Goal: Transaction & Acquisition: Purchase product/service

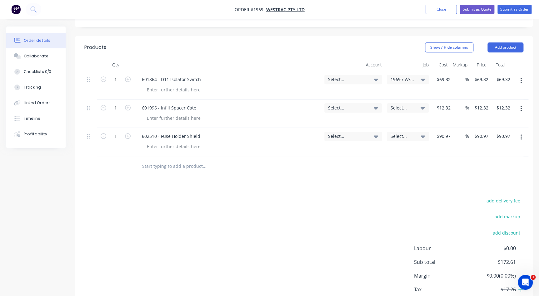
click at [404, 105] on span "Select..." at bounding box center [403, 108] width 24 height 7
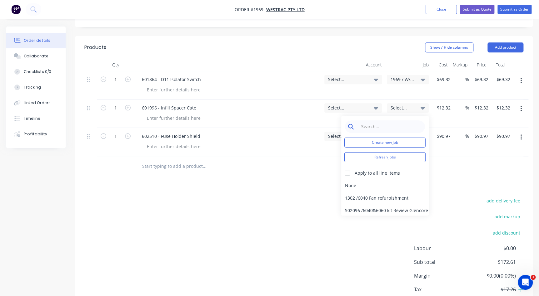
click at [385, 121] on input at bounding box center [390, 127] width 64 height 12
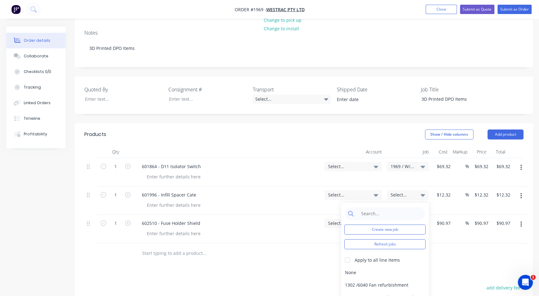
scroll to position [142, 0]
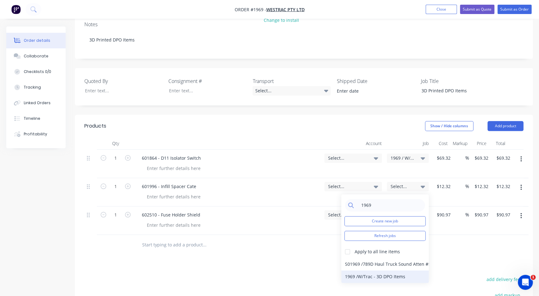
type input "1969"
click at [354, 271] on div "1969 / W/Trac - 3D DPO Items" at bounding box center [384, 277] width 87 height 12
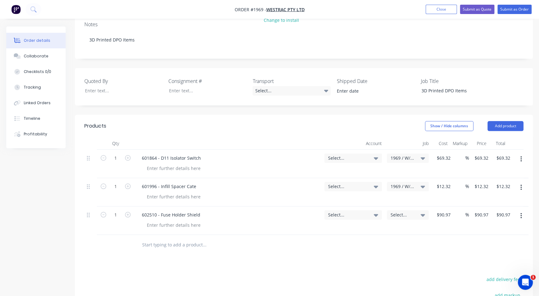
click at [406, 212] on span "Select..." at bounding box center [403, 215] width 24 height 7
click at [392, 228] on input at bounding box center [390, 234] width 64 height 12
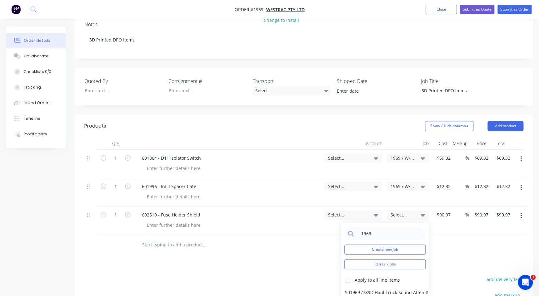
type input "1969"
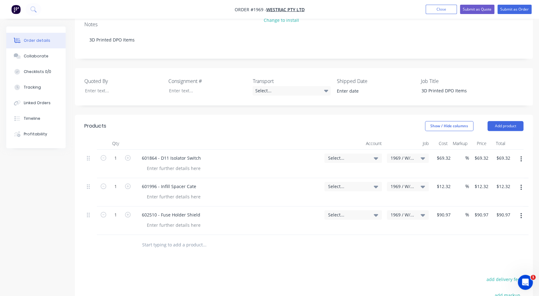
click at [345, 150] on div "Select..." at bounding box center [353, 164] width 62 height 28
click at [346, 154] on div "Select..." at bounding box center [352, 158] width 57 height 9
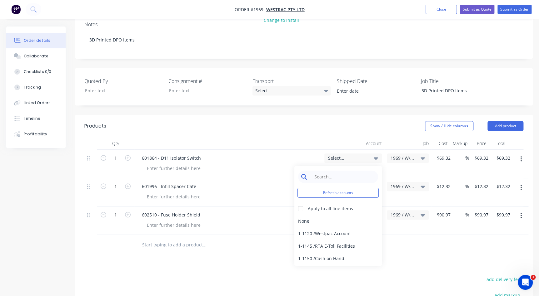
click at [322, 171] on input at bounding box center [343, 177] width 64 height 12
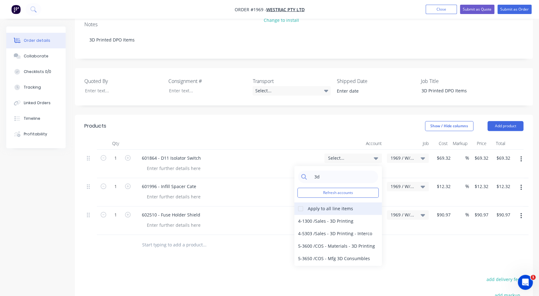
type input "3d"
click at [303, 203] on div at bounding box center [300, 209] width 12 height 12
click at [306, 228] on div "4-5303 / Sales - 3D Printing - Interco" at bounding box center [337, 234] width 87 height 12
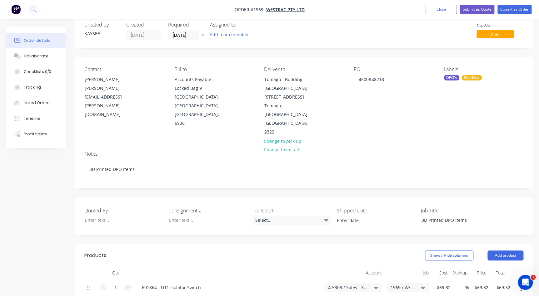
scroll to position [0, 0]
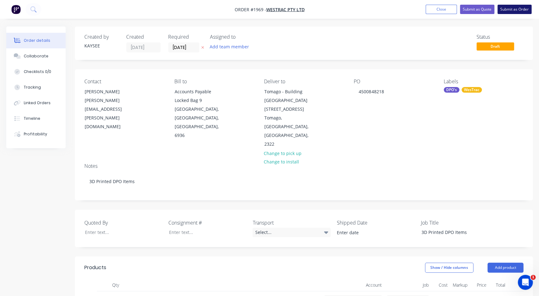
click at [517, 9] on button "Submit as Order" at bounding box center [514, 9] width 34 height 9
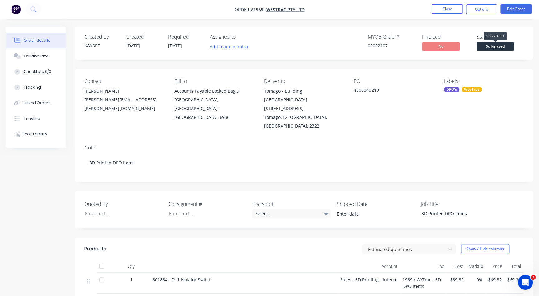
click at [487, 46] on span "Submitted" at bounding box center [494, 46] width 37 height 8
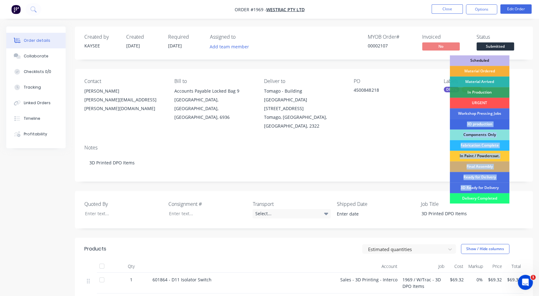
drag, startPoint x: 471, startPoint y: 185, endPoint x: 468, endPoint y: 122, distance: 62.5
click at [468, 122] on div "Scheduled Material Ordered Material Arrived In Production URGENT Workshop Press…" at bounding box center [480, 129] width 60 height 148
click at [468, 122] on div "3D production" at bounding box center [480, 124] width 60 height 11
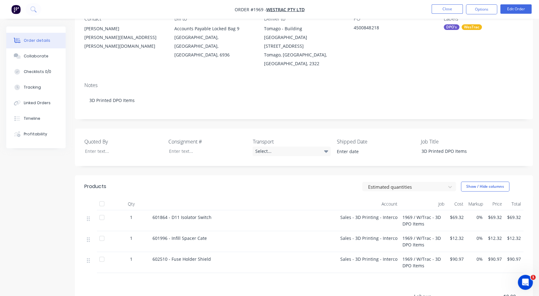
scroll to position [133, 0]
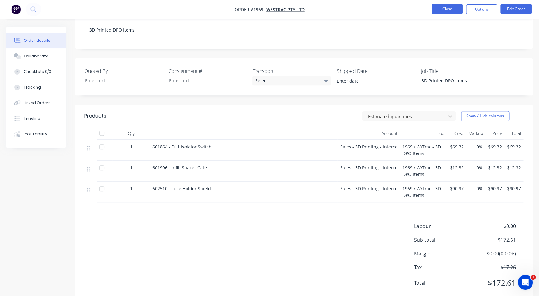
click at [447, 11] on button "Close" at bounding box center [446, 8] width 31 height 9
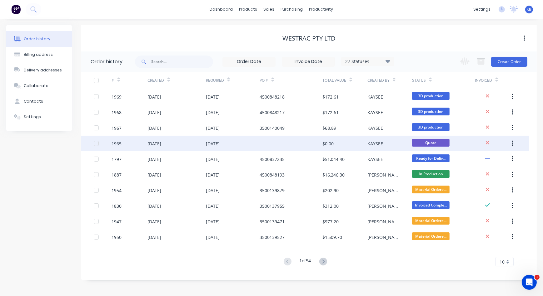
click at [316, 145] on div at bounding box center [291, 144] width 63 height 16
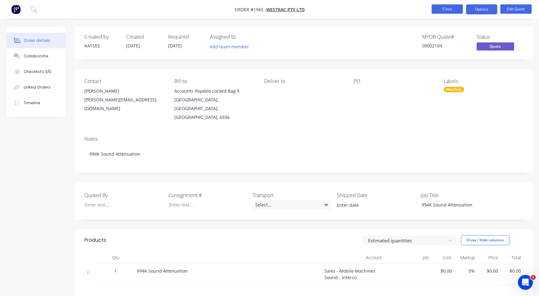
click at [447, 10] on button "Close" at bounding box center [446, 8] width 31 height 9
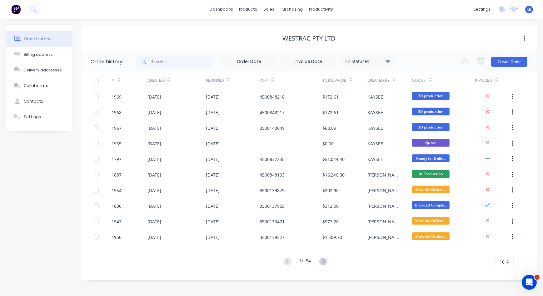
click at [121, 82] on div "#" at bounding box center [130, 80] width 36 height 17
click at [119, 81] on icon at bounding box center [118, 81] width 3 height 2
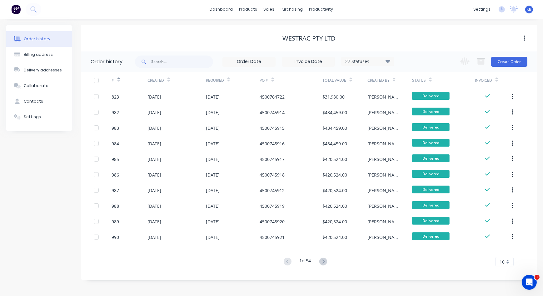
click at [119, 81] on icon at bounding box center [118, 81] width 3 height 2
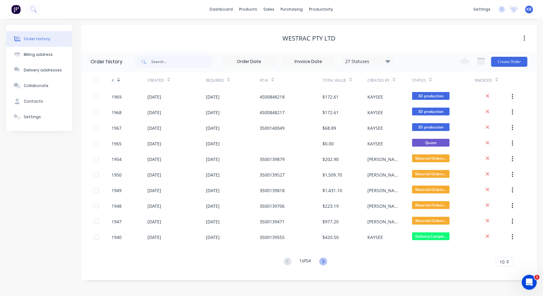
click at [323, 259] on icon at bounding box center [323, 262] width 8 height 8
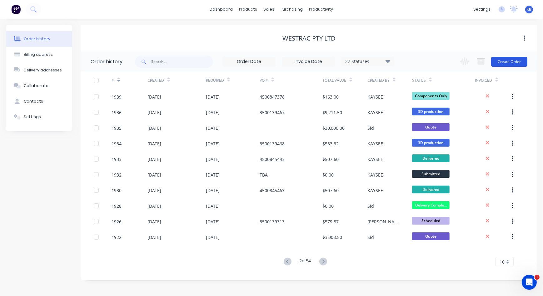
click at [501, 59] on button "Create Order" at bounding box center [509, 62] width 36 height 10
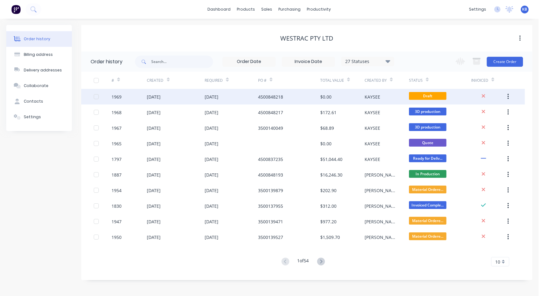
click at [218, 98] on div "[DATE]" at bounding box center [212, 97] width 14 height 7
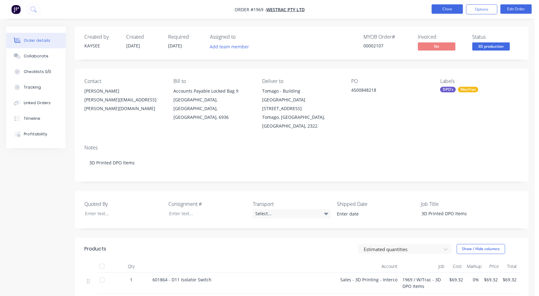
click at [426, 6] on button "Close" at bounding box center [446, 8] width 31 height 9
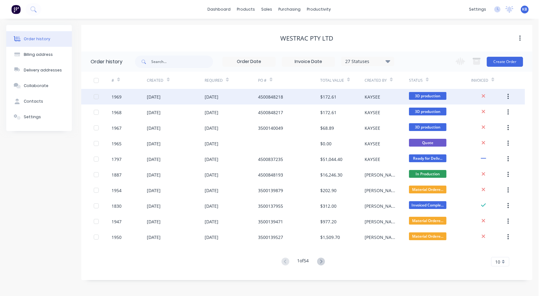
click at [426, 97] on button "button" at bounding box center [508, 96] width 15 height 11
click at [426, 121] on button "Duplicate" at bounding box center [485, 126] width 59 height 12
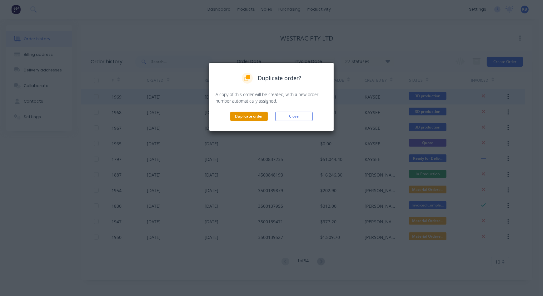
click at [250, 117] on button "Duplicate order" at bounding box center [248, 116] width 37 height 9
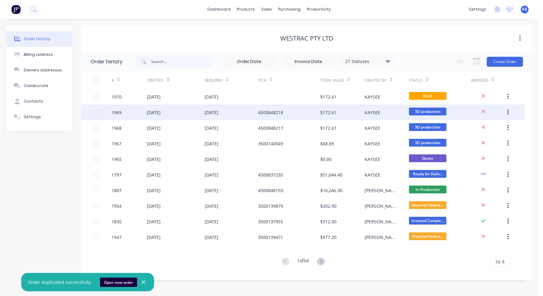
click at [265, 106] on div "4500848218" at bounding box center [289, 113] width 62 height 16
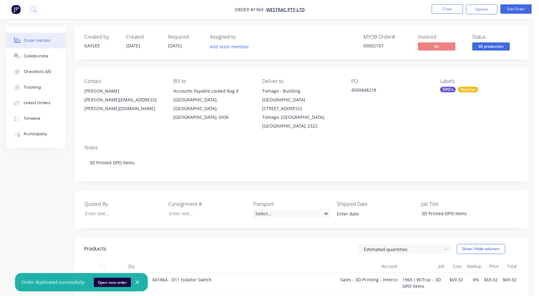
click at [426, 2] on nav "Order #1969 - WesTrac Pty Ltd Close Options Edit Order" at bounding box center [269, 9] width 539 height 19
click at [426, 6] on button "Close" at bounding box center [446, 8] width 31 height 9
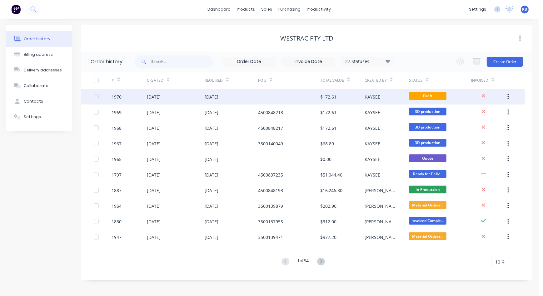
click at [278, 102] on div at bounding box center [289, 97] width 62 height 16
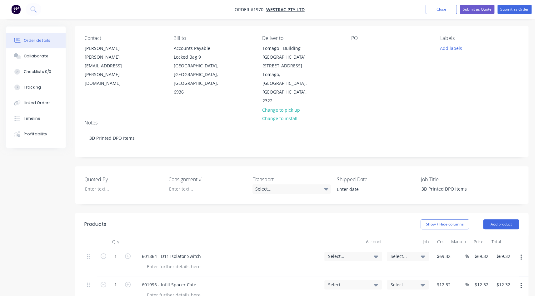
scroll to position [28, 0]
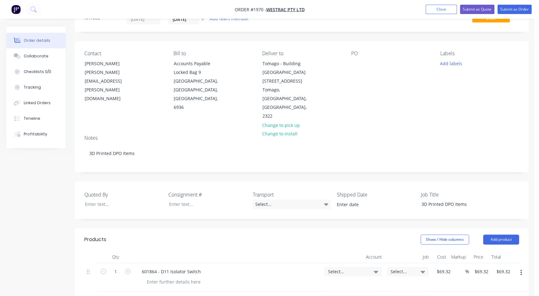
drag, startPoint x: 380, startPoint y: 63, endPoint x: 361, endPoint y: 67, distance: 19.6
click at [380, 63] on div "PO" at bounding box center [390, 86] width 79 height 70
click at [352, 67] on div at bounding box center [356, 63] width 10 height 9
paste div
click at [426, 65] on button "Add labels" at bounding box center [450, 63] width 29 height 8
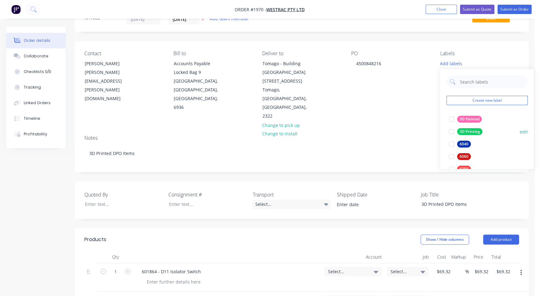
click at [426, 131] on div at bounding box center [451, 132] width 12 height 12
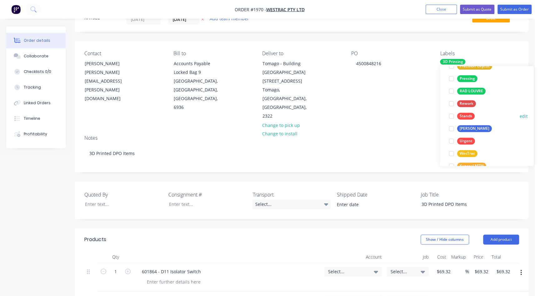
scroll to position [425, 0]
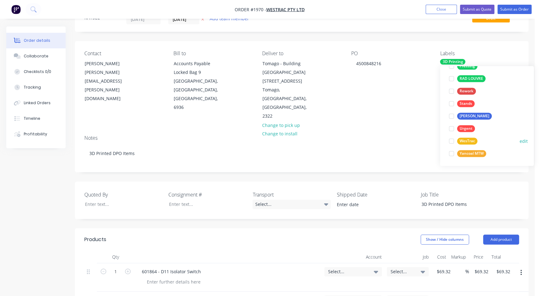
click at [426, 140] on div at bounding box center [451, 141] width 12 height 12
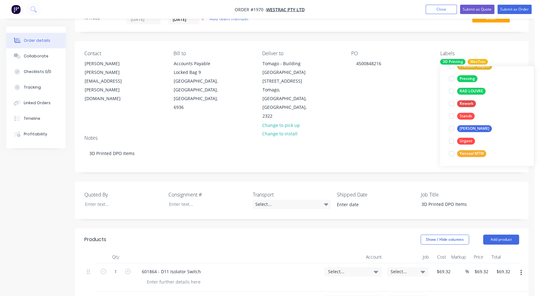
scroll to position [0, 0]
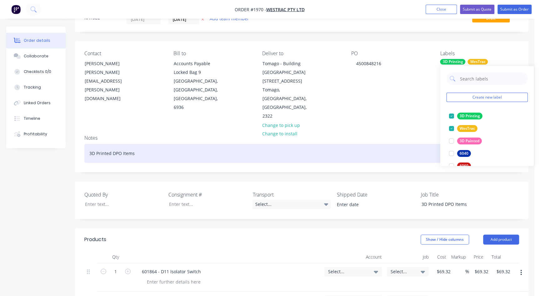
click at [422, 144] on div "3D Printed DPO Items" at bounding box center [301, 153] width 435 height 19
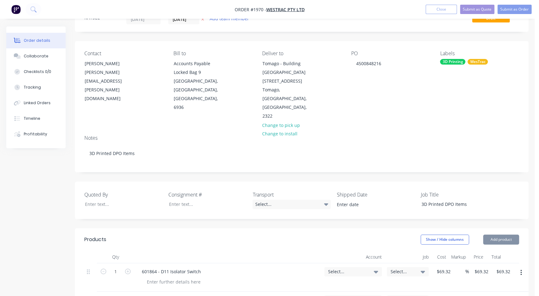
click at [360, 248] on span "Select..." at bounding box center [347, 272] width 39 height 7
click at [337, 248] on input at bounding box center [343, 291] width 64 height 12
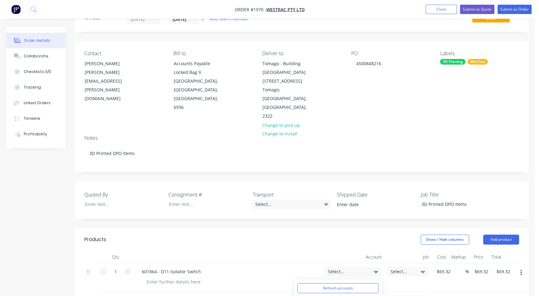
scroll to position [36, 0]
type input "3d"
click at [369, 248] on div "4-5303 / Sales - 3D Printing - Interco" at bounding box center [353, 272] width 50 height 6
click at [336, 248] on input at bounding box center [343, 291] width 64 height 12
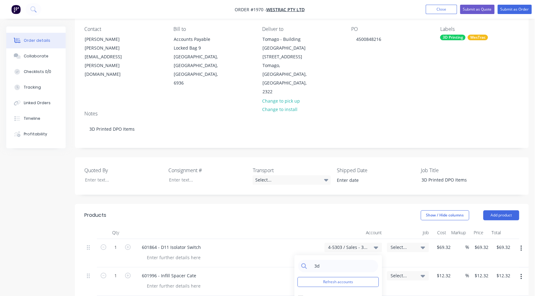
scroll to position [113, 0]
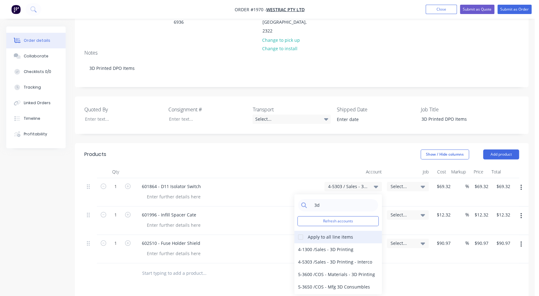
type input "3d"
click at [304, 231] on div at bounding box center [300, 237] width 12 height 12
click at [306, 248] on div "4-5303 / Sales - 3D Printing - Interco" at bounding box center [337, 262] width 87 height 12
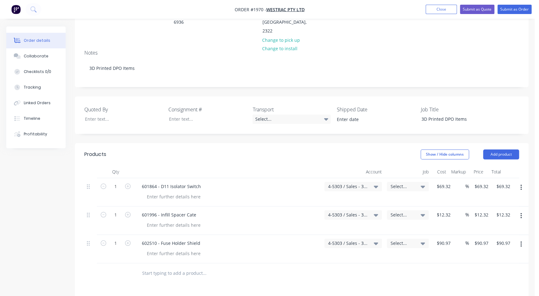
click at [402, 178] on div "Select..." at bounding box center [407, 192] width 47 height 28
click at [398, 183] on span "Select..." at bounding box center [403, 186] width 24 height 7
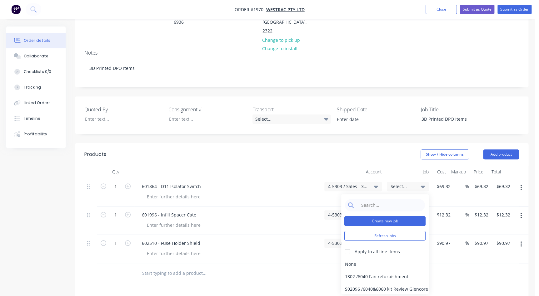
click at [382, 217] on button "Create new job" at bounding box center [384, 222] width 81 height 10
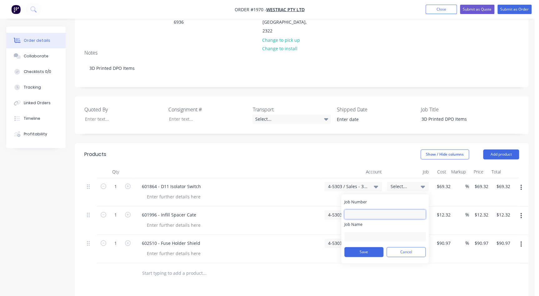
click at [374, 210] on input "Job Number" at bounding box center [384, 214] width 81 height 9
type input "1970"
click at [357, 232] on input "Job Name" at bounding box center [384, 236] width 81 height 9
type input "W/Trac - 3D DPO Items"
click at [349, 247] on button "Save" at bounding box center [363, 252] width 39 height 10
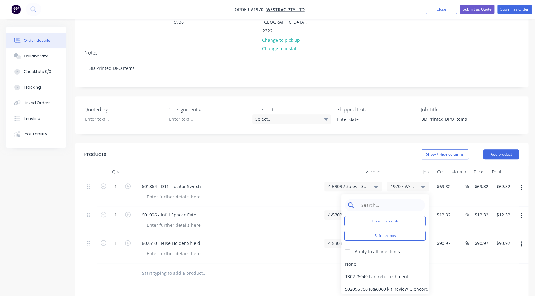
click at [380, 199] on input at bounding box center [390, 205] width 64 height 12
type input "197"
drag, startPoint x: 394, startPoint y: 181, endPoint x: 344, endPoint y: 173, distance: 51.3
click at [344, 195] on div "197 Create new job Refresh jobs Apply to all line items S01979 / CH4 Drill N/Te…" at bounding box center [384, 245] width 87 height 100
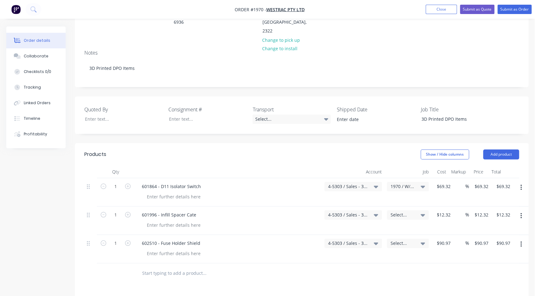
click at [426, 207] on div "$12.32 $12.32" at bounding box center [442, 221] width 22 height 28
click at [403, 182] on div "1970 / W/Trac - 3D DPO Items" at bounding box center [408, 186] width 42 height 9
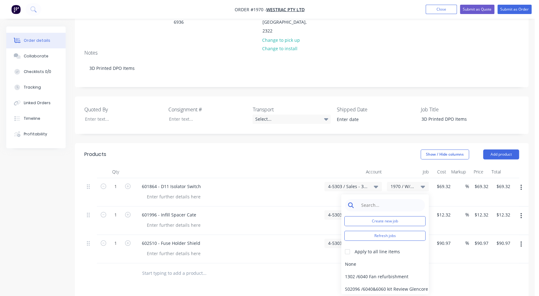
click at [403, 199] on input at bounding box center [390, 205] width 64 height 12
type input "5"
type input "197"
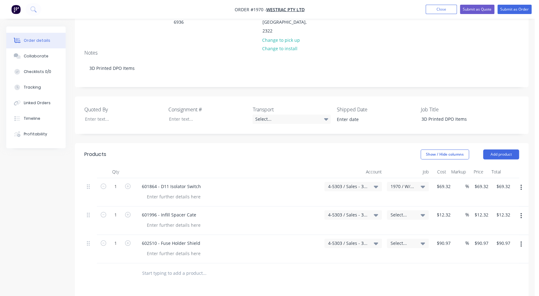
click at [402, 178] on div "1970 / W/Trac - 3D DPO Items" at bounding box center [407, 192] width 47 height 28
click at [409, 212] on span "Select..." at bounding box center [403, 215] width 24 height 7
click at [362, 223] on div "Create new job Refresh jobs Apply to all line items None 1302 / 6040 Fan refurb…" at bounding box center [384, 273] width 87 height 100
click at [365, 228] on input at bounding box center [390, 234] width 64 height 12
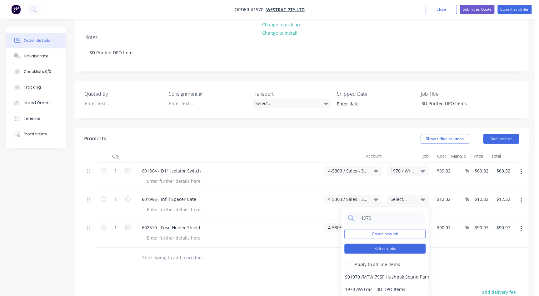
scroll to position [142, 0]
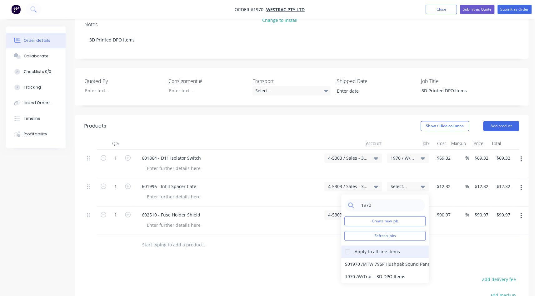
type input "1970"
click at [347, 246] on div at bounding box center [347, 252] width 12 height 12
click at [353, 248] on div "1970 / W/Trac - 3D DPO Items" at bounding box center [384, 277] width 87 height 12
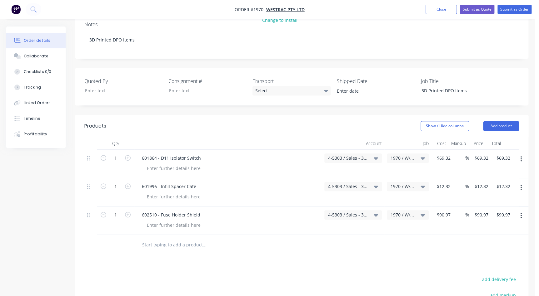
drag, startPoint x: 398, startPoint y: 228, endPoint x: 397, endPoint y: 236, distance: 7.7
click at [398, 229] on div "Products Show / Hide columns Add product Qty Account Job Cost Markup Price Tota…" at bounding box center [301, 260] width 453 height 291
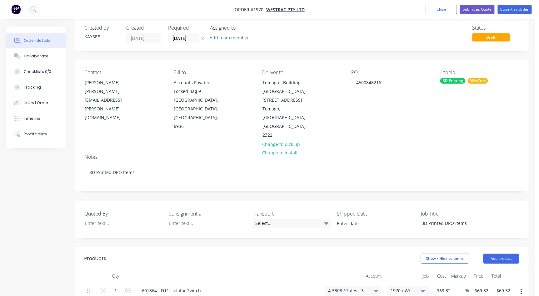
scroll to position [0, 0]
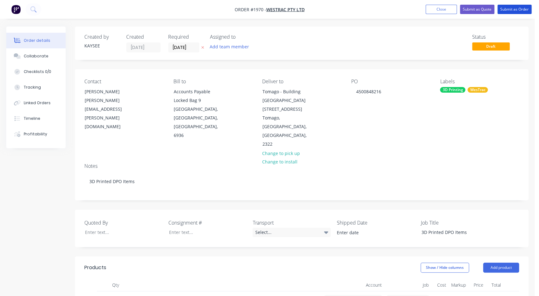
drag, startPoint x: 512, startPoint y: 9, endPoint x: 394, endPoint y: 131, distance: 169.9
click at [394, 131] on div "Order #1970 - WesTrac Pty Ltd Add product Close Submit as Quote Submit as Order…" at bounding box center [267, 278] width 535 height 557
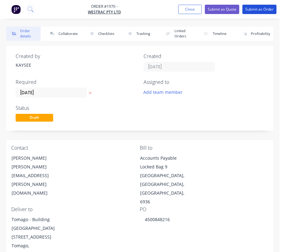
drag, startPoint x: 263, startPoint y: 8, endPoint x: -102, endPoint y: 96, distance: 376.3
click at [53, 89] on input "13/10/25" at bounding box center [51, 92] width 71 height 9
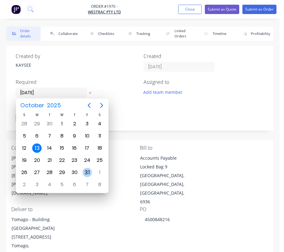
click at [87, 176] on div "31" at bounding box center [86, 172] width 9 height 9
type input "31/10/25"
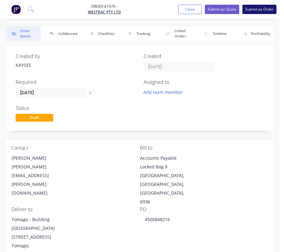
click at [260, 9] on button "Submit as Order" at bounding box center [259, 9] width 34 height 9
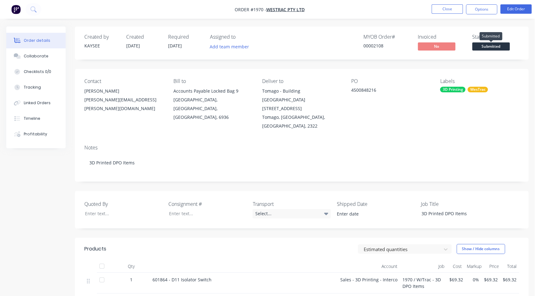
click at [426, 47] on span "Submitted" at bounding box center [490, 46] width 37 height 8
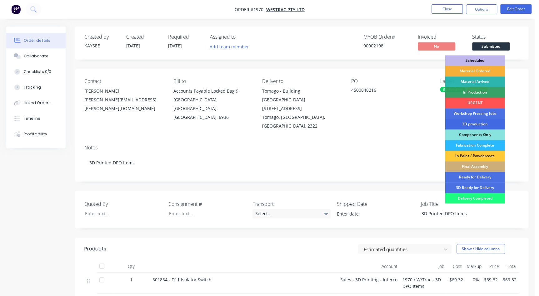
click at [426, 123] on div "3D production" at bounding box center [475, 124] width 60 height 11
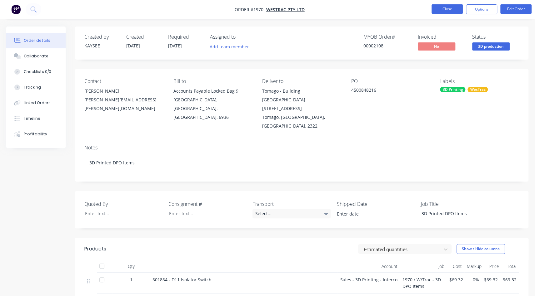
click at [426, 7] on button "Close" at bounding box center [446, 8] width 31 height 9
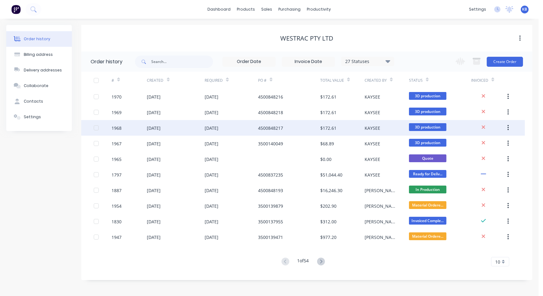
click at [285, 128] on div "4500848217" at bounding box center [289, 128] width 62 height 16
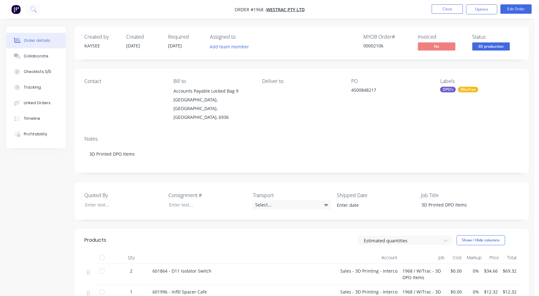
click at [426, 3] on nav "Order #1968 - WesTrac Pty Ltd Close Options Edit Order" at bounding box center [269, 9] width 539 height 19
click at [426, 7] on button "Edit Order" at bounding box center [515, 8] width 31 height 9
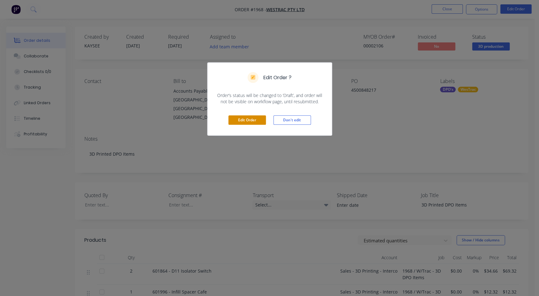
click at [260, 117] on button "Edit Order" at bounding box center [246, 120] width 37 height 9
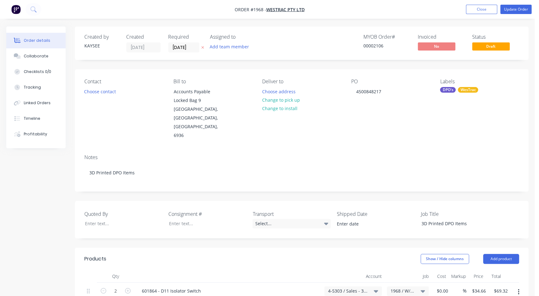
click at [77, 100] on div "Order details Collaborate Checklists 0/0 Tracking Linked Orders Timeline Profit…" at bounding box center [267, 287] width 535 height 521
click at [97, 96] on div "Contact Choose contact" at bounding box center [123, 110] width 79 height 62
click at [100, 94] on button "Choose contact" at bounding box center [100, 91] width 38 height 8
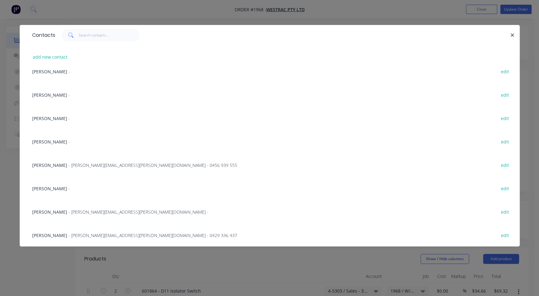
scroll to position [142, 0]
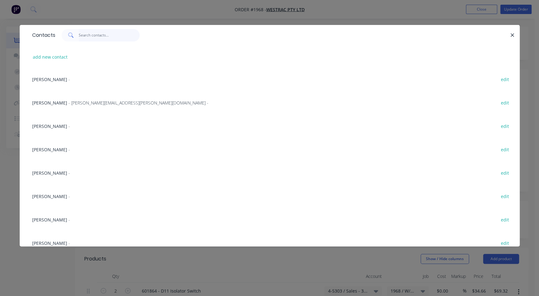
click at [101, 32] on input "text" at bounding box center [109, 35] width 61 height 12
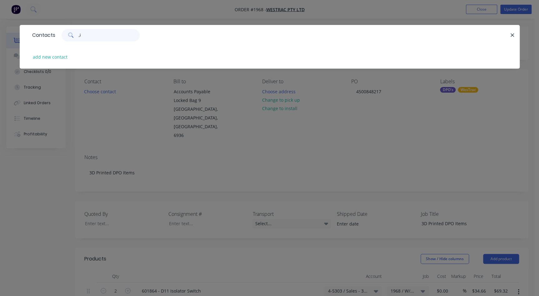
type input ","
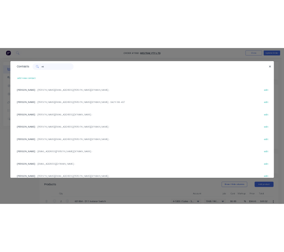
scroll to position [0, 0]
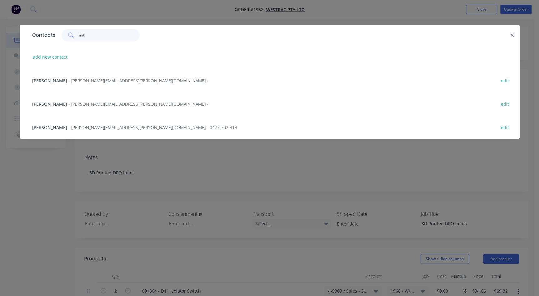
type input "mit"
click at [91, 75] on div "Mitch Schembri - Mitchel.schembri@westrac.com.au - edit" at bounding box center [269, 80] width 481 height 23
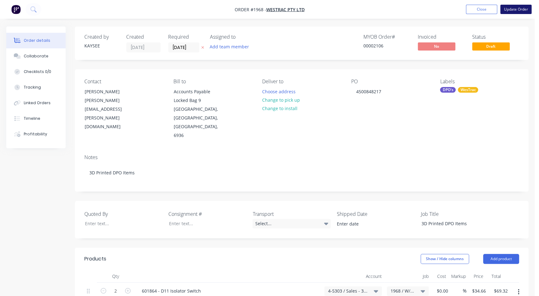
click at [426, 12] on button "Update Order" at bounding box center [515, 9] width 31 height 9
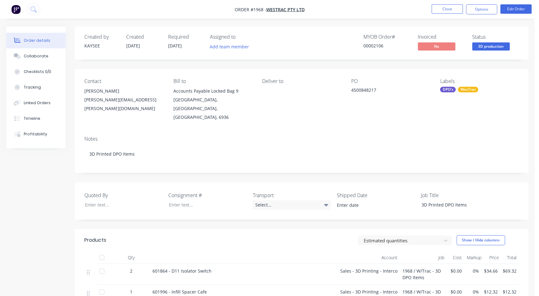
click at [426, 2] on nav "Order #1968 - WesTrac Pty Ltd Close Options Edit Order" at bounding box center [269, 9] width 539 height 19
click at [426, 7] on button "Close" at bounding box center [446, 8] width 31 height 9
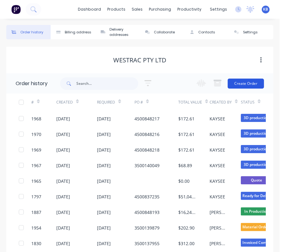
click at [246, 83] on button "Create Order" at bounding box center [245, 84] width 36 height 10
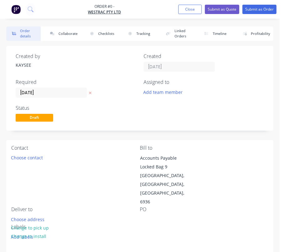
click at [226, 94] on div "Add team member" at bounding box center [203, 92] width 120 height 9
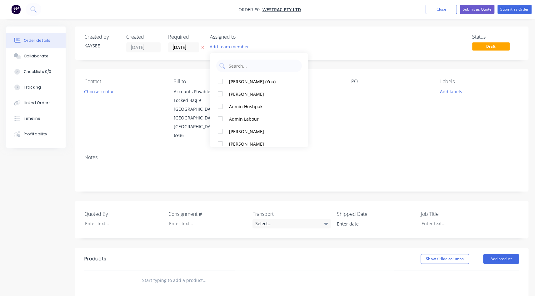
drag, startPoint x: 423, startPoint y: 97, endPoint x: 365, endPoint y: 88, distance: 59.2
click at [420, 99] on div "PO" at bounding box center [390, 110] width 79 height 62
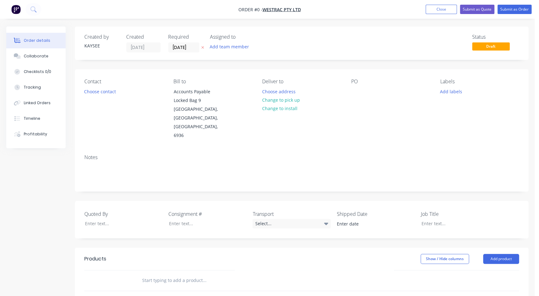
click at [363, 88] on div "PO" at bounding box center [390, 110] width 79 height 62
click at [352, 90] on div at bounding box center [356, 91] width 10 height 9
paste div
click at [379, 112] on div "Order details Collaborate Checklists 0/0 Tracking Linked Orders Timeline Profit…" at bounding box center [267, 239] width 535 height 424
click at [426, 96] on div "Labels Add labels" at bounding box center [479, 110] width 79 height 62
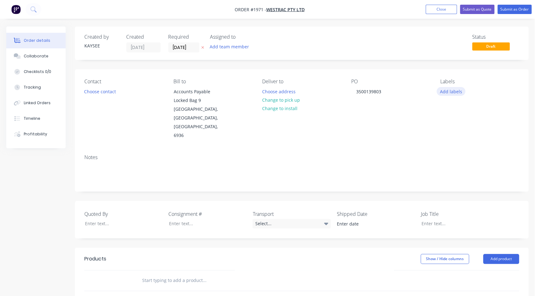
click at [426, 93] on button "Add labels" at bounding box center [450, 91] width 29 height 8
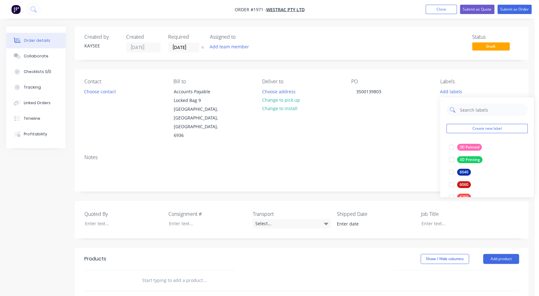
click at [426, 115] on input "text" at bounding box center [491, 110] width 65 height 12
type input "s"
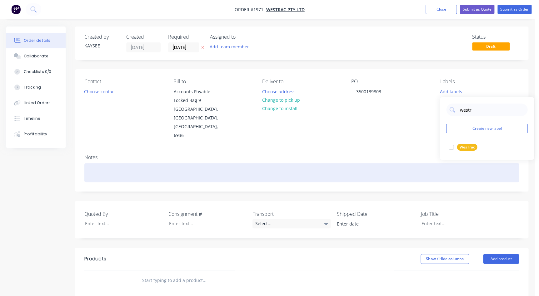
type input "westrac"
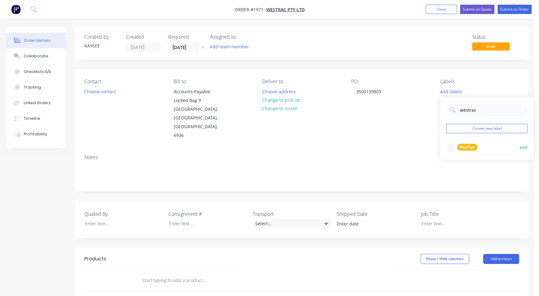
click at [426, 147] on div at bounding box center [451, 147] width 12 height 12
click at [426, 131] on div "Contact Choose contact Bill to Accounts Payable Locked Bag 9 MIDLAND, Western A…" at bounding box center [301, 109] width 453 height 80
click at [426, 102] on div "Labels WesTrac" at bounding box center [479, 110] width 79 height 62
click at [426, 92] on div "WesTrac" at bounding box center [450, 90] width 20 height 6
drag, startPoint x: 468, startPoint y: 107, endPoint x: 409, endPoint y: 97, distance: 59.6
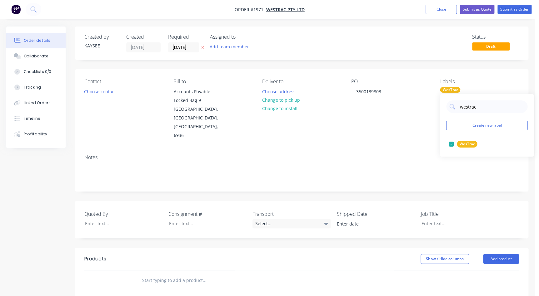
click at [409, 97] on body "Order #1971 - WesTrac Pty Ltd Add product Close Submit as Quote Submit as Order…" at bounding box center [269, 225] width 539 height 451
drag, startPoint x: 478, startPoint y: 103, endPoint x: 475, endPoint y: 107, distance: 5.4
click at [426, 107] on input "westrac" at bounding box center [491, 107] width 65 height 12
drag, startPoint x: 479, startPoint y: 107, endPoint x: 409, endPoint y: 90, distance: 71.2
click at [409, 90] on body "Order #1971 - WesTrac Pty Ltd Add product Close Submit as Quote Submit as Order…" at bounding box center [269, 225] width 539 height 451
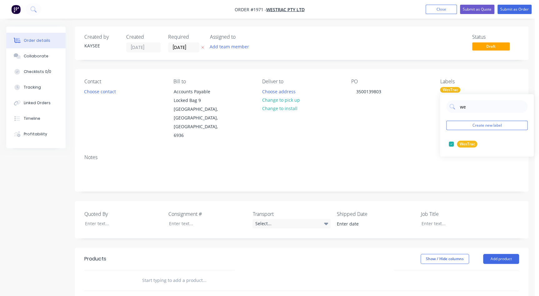
type input "w"
type input "3d"
click at [426, 156] on div at bounding box center [451, 157] width 12 height 12
click at [423, 155] on div "Notes" at bounding box center [301, 158] width 435 height 6
click at [175, 150] on div "Notes" at bounding box center [301, 171] width 453 height 42
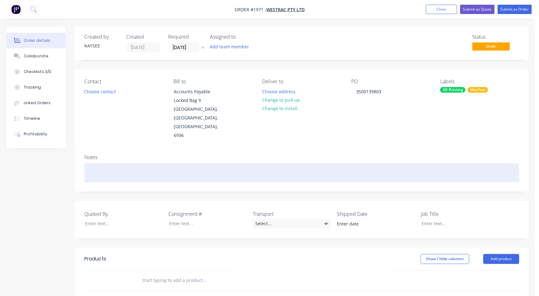
click at [156, 163] on div at bounding box center [301, 172] width 435 height 19
drag, startPoint x: 134, startPoint y: 161, endPoint x: 71, endPoint y: 143, distance: 65.8
click at [71, 143] on div "Order details Collaborate Checklists 0/0 Tracking Linked Orders Timeline Profit…" at bounding box center [267, 239] width 535 height 424
copy div "3D Printed DPO Items"
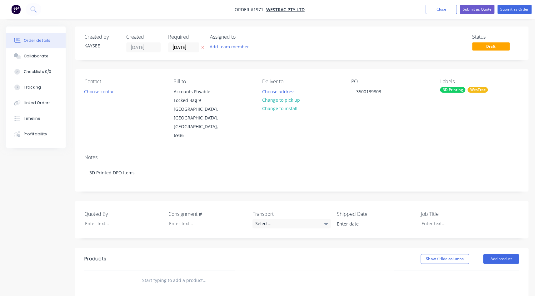
click at [426, 201] on div "Quoted By Consignment # Transport Select... Shipped Date Job Title" at bounding box center [301, 219] width 453 height 37
click at [426, 219] on div at bounding box center [455, 223] width 78 height 9
paste div
drag, startPoint x: 186, startPoint y: 268, endPoint x: 187, endPoint y: 264, distance: 4.2
click at [185, 248] on input "text" at bounding box center [204, 281] width 125 height 12
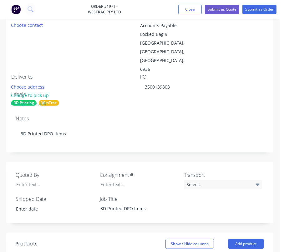
scroll to position [170, 0]
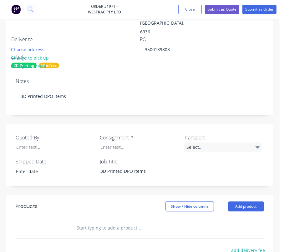
drag, startPoint x: 56, startPoint y: 211, endPoint x: 59, endPoint y: 212, distance: 4.0
click at [55, 218] on div at bounding box center [49, 228] width 37 height 20
click at [79, 222] on input "text" at bounding box center [123, 228] width 94 height 12
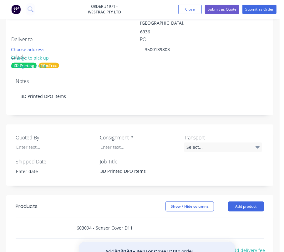
type input "603094 - Sensor Cover D11"
click at [137, 242] on button "Add 603094 - Sensor Cover D11 to order" at bounding box center [157, 252] width 156 height 20
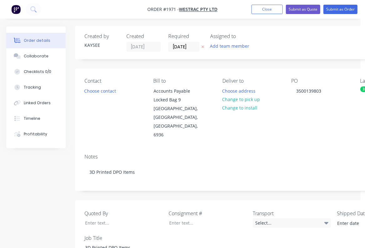
scroll to position [0, 0]
click at [195, 49] on input "13/10/25" at bounding box center [183, 47] width 31 height 9
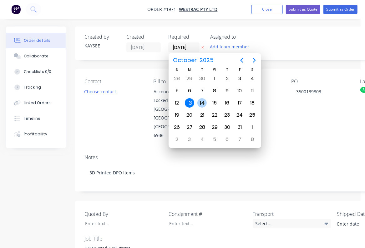
click at [199, 102] on div "14" at bounding box center [201, 102] width 9 height 9
type input "14/10/25"
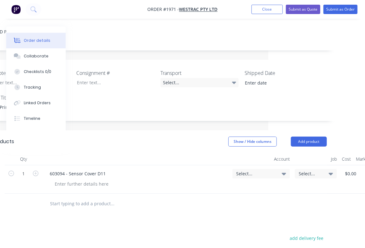
scroll to position [142, 92]
click at [312, 170] on span "Select..." at bounding box center [310, 173] width 24 height 7
drag, startPoint x: 348, startPoint y: 166, endPoint x: 353, endPoint y: 162, distance: 5.6
click at [350, 165] on div "$0.00 $0.00" at bounding box center [348, 179] width 19 height 28
click at [353, 165] on div "$0.00 $0.00" at bounding box center [348, 179] width 19 height 28
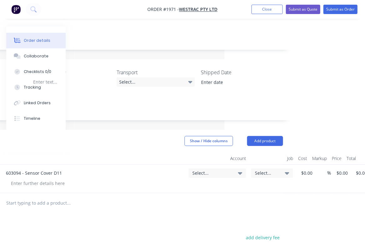
scroll to position [142, 135]
click at [283, 165] on div "1 603094 - Sensor Cover D11 Select... Select... $0.00 $0.00 % 0 $0.00 $0.00 $0.…" at bounding box center [116, 179] width 334 height 28
type input "$151.16"
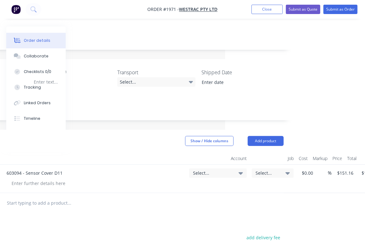
click at [209, 206] on div "Products Show / Hide columns Add product Qty Account Job Cost Markup Price Tota…" at bounding box center [116, 247] width 353 height 234
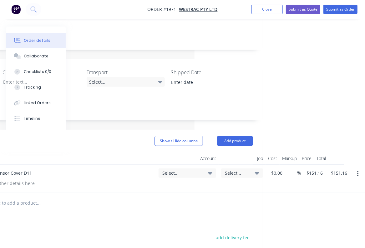
click at [255, 170] on icon at bounding box center [257, 173] width 4 height 7
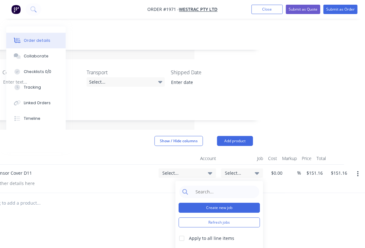
click at [217, 203] on button "Create new job" at bounding box center [218, 208] width 81 height 10
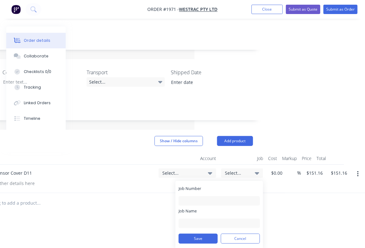
click at [205, 186] on div "Job Number" at bounding box center [218, 196] width 81 height 20
click at [204, 197] on input "Job Number" at bounding box center [218, 201] width 81 height 9
type input "1971"
type input "W/Trac - 3D DPO Items"
click at [193, 234] on button "Save" at bounding box center [197, 239] width 39 height 10
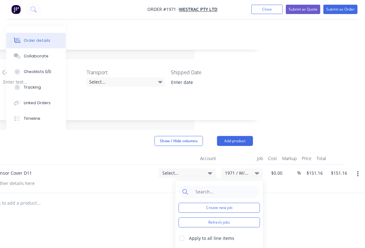
click at [184, 170] on span "Select..." at bounding box center [181, 173] width 39 height 7
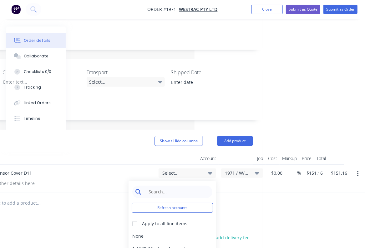
click at [177, 181] on div "Refresh accounts Apply to all line items None 1-1120 / Westpac Account 1-1145 /…" at bounding box center [171, 231] width 87 height 100
drag, startPoint x: 178, startPoint y: 174, endPoint x: 185, endPoint y: 196, distance: 22.5
click at [178, 186] on input at bounding box center [177, 192] width 64 height 12
type input "3d"
click at [178, 243] on div "4-5303 / Sales - 3D Printing - Interco" at bounding box center [171, 249] width 87 height 12
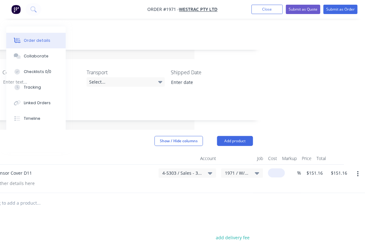
click at [278, 169] on input at bounding box center [277, 173] width 14 height 9
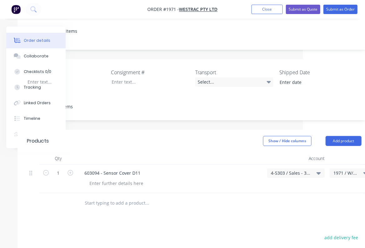
scroll to position [142, 43]
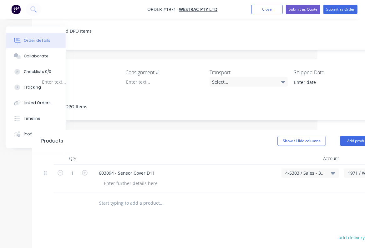
type input "$0.00"
click at [83, 170] on icon "button" at bounding box center [85, 173] width 6 height 6
type input "2"
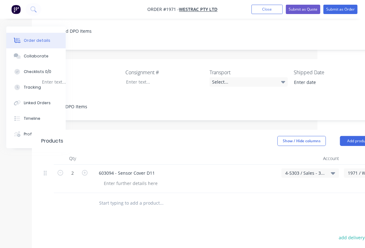
click at [107, 213] on div "Products Show / Hide columns Add product Qty Account Job Cost Markup Price Tota…" at bounding box center [208, 247] width 353 height 234
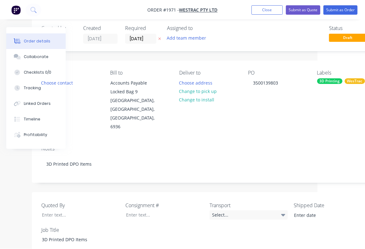
scroll to position [0, 43]
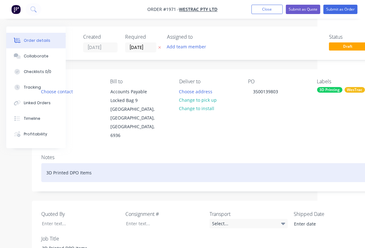
click at [172, 163] on div "3D Printed DPO Items" at bounding box center [208, 172] width 334 height 19
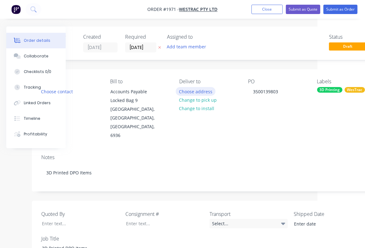
click at [192, 95] on button "Choose address" at bounding box center [196, 91] width 40 height 8
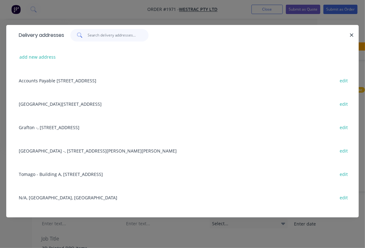
click at [103, 36] on input "text" at bounding box center [118, 35] width 61 height 12
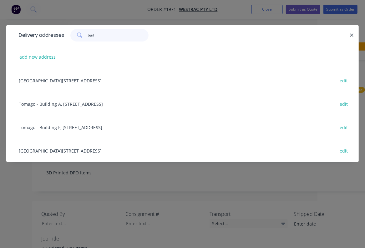
type input "buil"
click at [55, 151] on div "Tomago - Building C, 1 Westrac Drive, Tomago, New South Wales, Australia, 2283 …" at bounding box center [182, 150] width 333 height 23
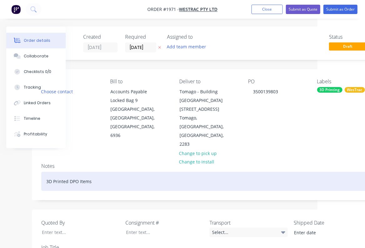
click at [166, 172] on div "3D Printed DPO Items" at bounding box center [208, 181] width 334 height 19
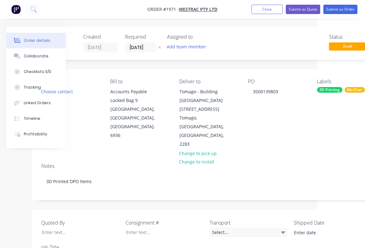
click at [247, 121] on div "Contact Choose contact Bill to Accounts Payable Locked Bag 9 MIDLAND, Western A…" at bounding box center [208, 113] width 353 height 89
click at [84, 98] on div "Contact Choose contact" at bounding box center [70, 114] width 59 height 70
click at [67, 91] on button "Choose contact" at bounding box center [57, 91] width 38 height 8
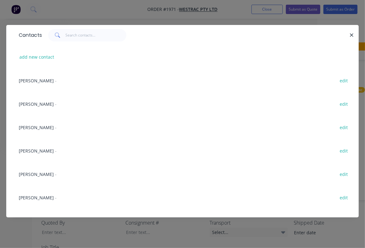
click at [88, 26] on div "Contacts" at bounding box center [182, 35] width 352 height 20
click at [85, 33] on input "text" at bounding box center [96, 35] width 61 height 12
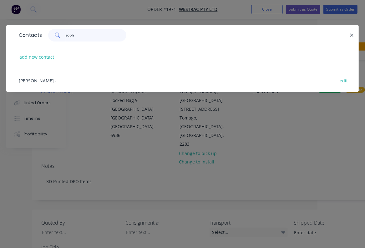
type input "soph"
click at [33, 83] on span "Sophie Taylor" at bounding box center [36, 81] width 35 height 6
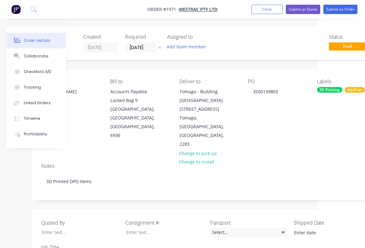
click at [294, 168] on div "Notes 3D Printed DPO Items" at bounding box center [208, 179] width 353 height 42
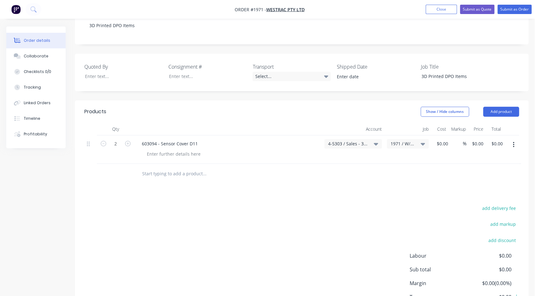
scroll to position [142, 0]
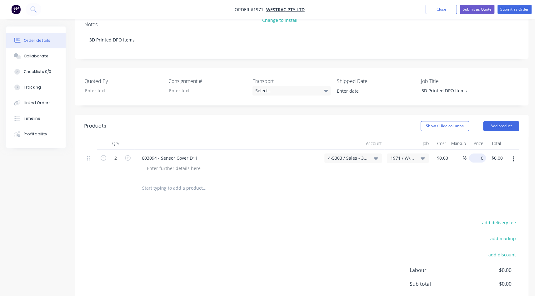
click at [426, 154] on input "0" at bounding box center [478, 158] width 14 height 9
click at [426, 154] on input at bounding box center [459, 158] width 7 height 9
click at [426, 150] on div "2 603094 - Sensor Cover D11 4-5303 / Sales - 3D Printing - Interco 1971 / W/Tra…" at bounding box center [301, 164] width 435 height 28
click at [426, 154] on input "0" at bounding box center [478, 158] width 14 height 9
type input "$151.16"
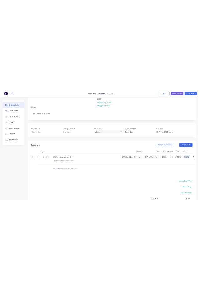
scroll to position [0, 0]
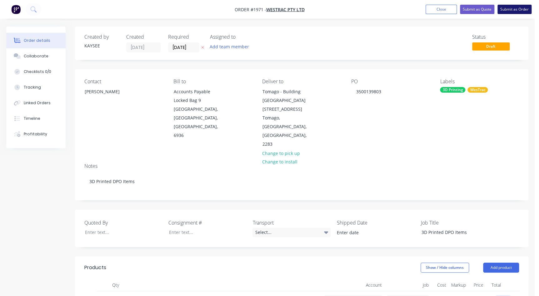
type input "$302.32"
click at [426, 11] on button "Submit as Order" at bounding box center [514, 9] width 34 height 9
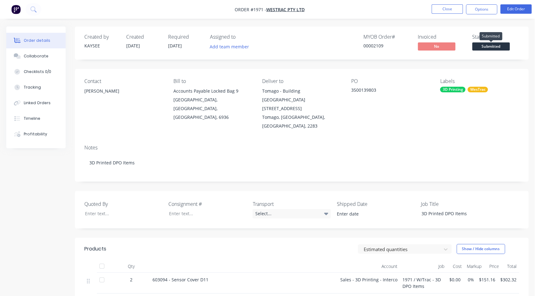
click at [426, 43] on span "Submitted" at bounding box center [490, 46] width 37 height 8
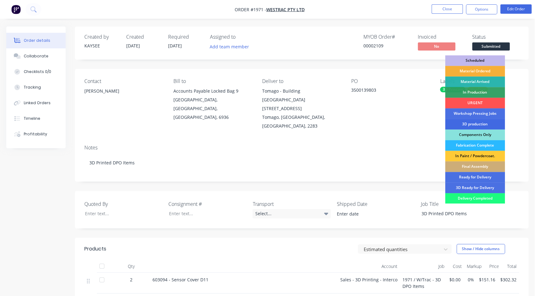
click at [426, 123] on div "3D production" at bounding box center [475, 124] width 60 height 11
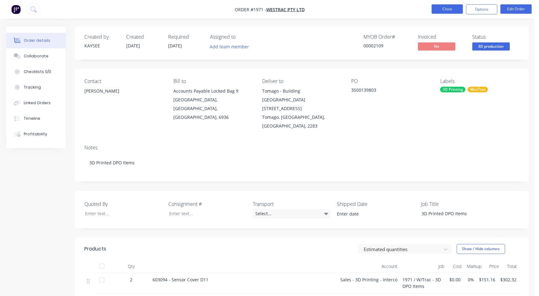
click at [426, 12] on button "Close" at bounding box center [446, 8] width 31 height 9
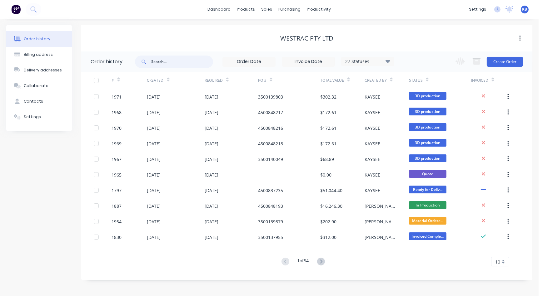
click at [184, 64] on input "text" at bounding box center [182, 62] width 62 height 12
click at [266, 9] on div "sales" at bounding box center [266, 9] width 17 height 9
click at [276, 29] on link "Sales Orders" at bounding box center [300, 29] width 83 height 12
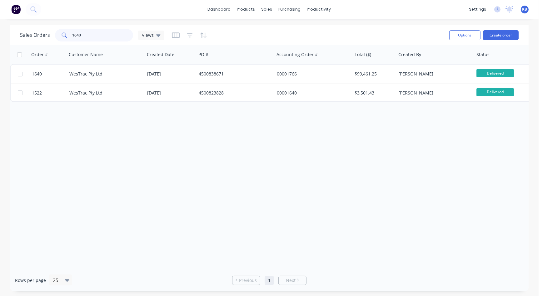
drag, startPoint x: 124, startPoint y: 37, endPoint x: 18, endPoint y: 18, distance: 107.3
click at [0, 11] on html "dashboard products sales purchasing productivity dashboard products Product Cat…" at bounding box center [271, 148] width 543 height 296
drag, startPoint x: 90, startPoint y: 36, endPoint x: 37, endPoint y: 28, distance: 54.0
click at [38, 29] on div "Sales Orders 1968 Views" at bounding box center [92, 35] width 144 height 12
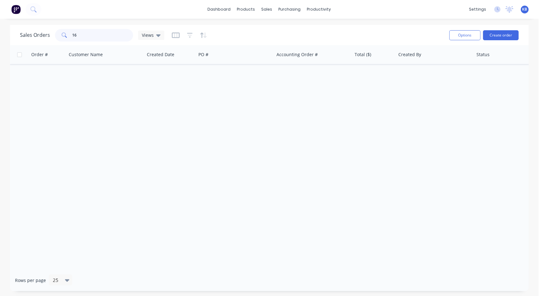
type input "1"
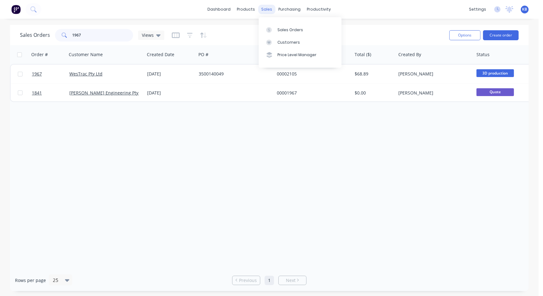
type input "1967"
drag, startPoint x: 268, startPoint y: 12, endPoint x: 274, endPoint y: 19, distance: 9.1
click at [269, 12] on div "sales" at bounding box center [266, 9] width 17 height 9
click at [279, 28] on div "Sales Orders" at bounding box center [290, 30] width 26 height 6
click at [269, 14] on div "sales" at bounding box center [266, 9] width 17 height 9
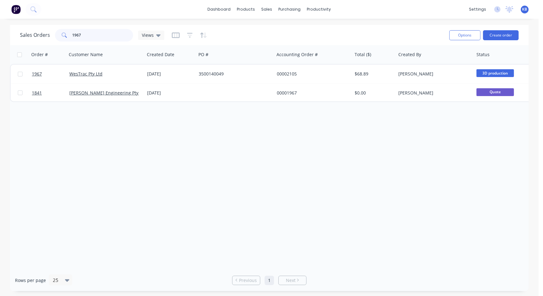
drag, startPoint x: 122, startPoint y: 38, endPoint x: 69, endPoint y: 37, distance: 53.1
click at [70, 37] on div "1967" at bounding box center [94, 35] width 78 height 12
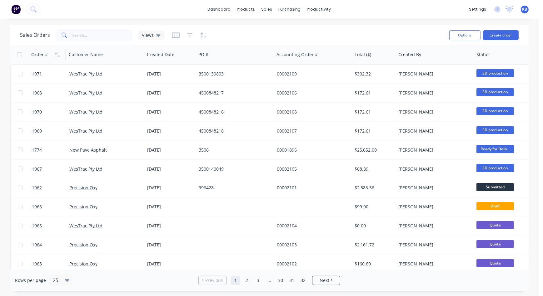
click at [42, 58] on div "Order #" at bounding box center [46, 54] width 31 height 12
click at [62, 57] on button "button" at bounding box center [57, 54] width 9 height 9
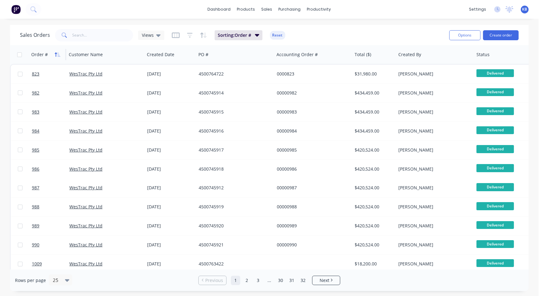
click at [60, 57] on icon "button" at bounding box center [58, 54] width 6 height 5
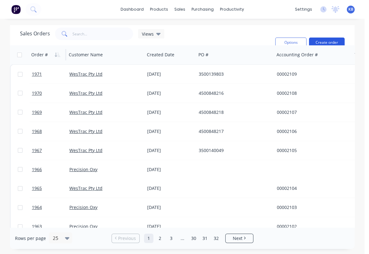
click at [330, 43] on button "Create order" at bounding box center [327, 42] width 36 height 10
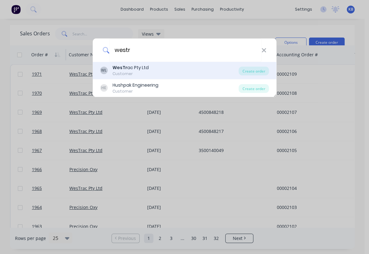
type input "westr"
click at [138, 75] on div "Customer" at bounding box center [130, 74] width 36 height 6
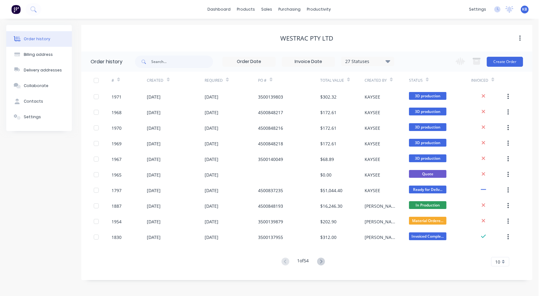
click at [426, 55] on div "Change order status Submitted Scheduled Material Ordered Material Arrived In Pr…" at bounding box center [487, 62] width 71 height 20
click at [426, 59] on button "Create Order" at bounding box center [505, 62] width 36 height 10
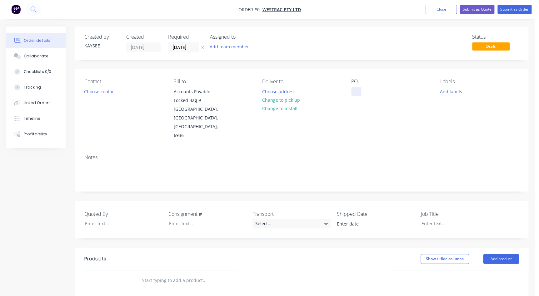
click at [353, 87] on div at bounding box center [356, 91] width 10 height 9
paste div
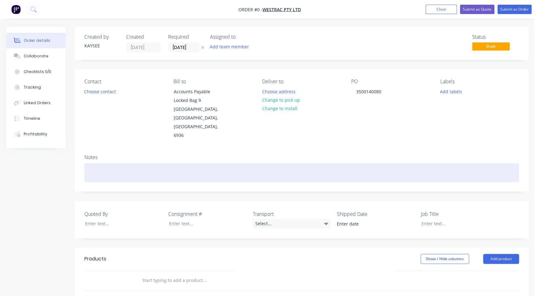
click at [110, 148] on div "Order details Collaborate Checklists 0/0 Tracking Linked Orders Timeline Profit…" at bounding box center [267, 239] width 535 height 424
drag, startPoint x: 153, startPoint y: 162, endPoint x: 11, endPoint y: 150, distance: 142.6
click at [11, 150] on div "Created by KAYSEE Created 13/10/25 Required 13/10/25 Assigned to Add team membe…" at bounding box center [267, 239] width 522 height 424
copy div "3D Printed DPO Items"
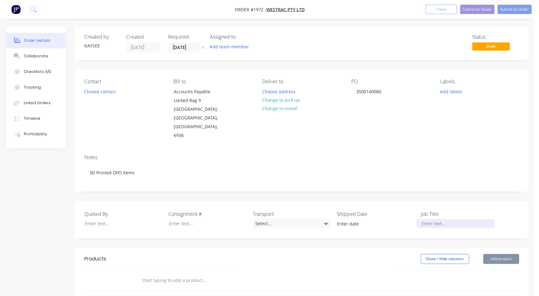
click at [426, 219] on div at bounding box center [455, 223] width 78 height 9
paste div
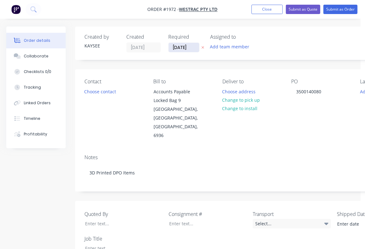
click at [172, 50] on input "13/10/25" at bounding box center [183, 47] width 31 height 9
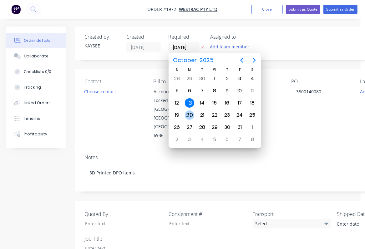
click at [191, 111] on div "20" at bounding box center [189, 115] width 9 height 9
type input "20/10/25"
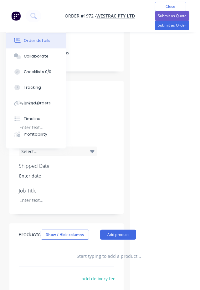
scroll to position [256, 66]
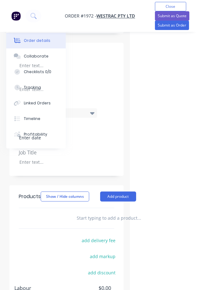
click at [104, 212] on div "Products Show / Hide columns Add product add delivery fee add markup add discou…" at bounding box center [66, 278] width 114 height 186
click at [106, 212] on input "text" at bounding box center [138, 218] width 125 height 12
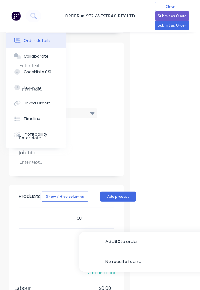
type input "6"
type input "602460 - Box - Passing Light"
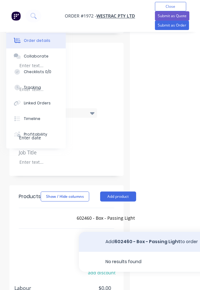
click at [128, 232] on button "Add 602460 - Box - Passing Light to order" at bounding box center [172, 242] width 187 height 20
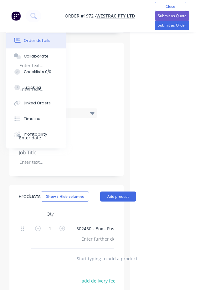
click at [92, 248] on input "text" at bounding box center [138, 258] width 125 height 12
click at [90, 248] on input "text" at bounding box center [138, 258] width 125 height 12
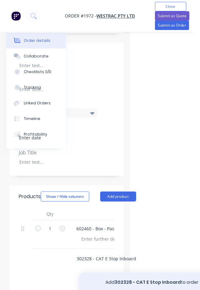
type input "302328 - CAT E Stop Inboard"
click at [117, 248] on button "Add 302328 - CAT E Stop Inboard to order" at bounding box center [172, 282] width 187 height 20
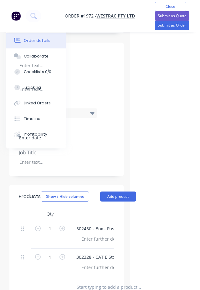
click at [91, 248] on input "text" at bounding box center [138, 287] width 125 height 12
type input "3"
click at [101, 248] on input "601992 - 350A Anderson Mnt" at bounding box center [138, 287] width 125 height 12
type input "601992 - 350A Anderson Mnt"
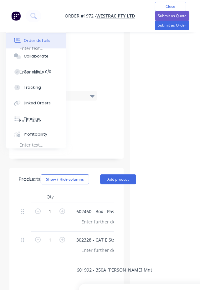
drag, startPoint x: 74, startPoint y: 258, endPoint x: 125, endPoint y: 257, distance: 50.6
click at [125, 248] on div "601992 - 350A Anderson Mnt Add 601992 - 350A Anderson Mnt to order No results f…" at bounding box center [164, 270] width 187 height 12
click at [130, 248] on input "601992 - 350A Anderson Mnt" at bounding box center [138, 270] width 125 height 12
drag, startPoint x: 78, startPoint y: 256, endPoint x: 99, endPoint y: 274, distance: 26.8
click at [95, 248] on div "601992 - 350A Anderson Mnt Add 601992 - 350A Anderson Mnt to order No results f…" at bounding box center [164, 270] width 187 height 12
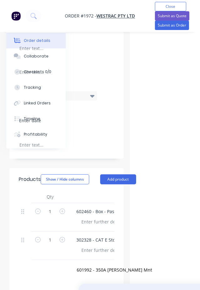
drag, startPoint x: 109, startPoint y: 278, endPoint x: 112, endPoint y: 281, distance: 4.4
click at [112, 248] on button "Add 601992 - 350A Anderson Mnt to order" at bounding box center [172, 294] width 187 height 20
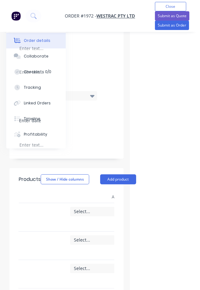
drag, startPoint x: 75, startPoint y: 251, endPoint x: 119, endPoint y: 251, distance: 44.4
click at [119, 248] on div "Qty Account Job Cost Markup Price Total 1 602460 - Box - Passing Light Select..…" at bounding box center [66, 250] width 114 height 118
copy div "601992 - 350A Anderson Mnt"
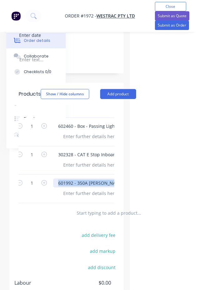
scroll to position [0, 13]
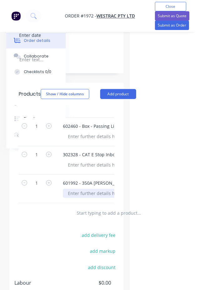
click at [74, 189] on div at bounding box center [95, 193] width 64 height 9
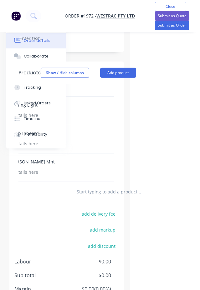
scroll to position [415, 66]
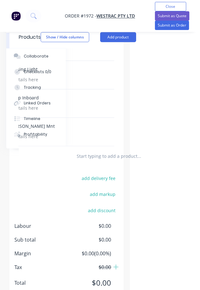
click at [93, 150] on input "text" at bounding box center [138, 156] width 125 height 12
paste input "601992 - 350A Anderson Mnt"
click at [89, 150] on input "601992 - 350A Anderson Mnt" at bounding box center [138, 156] width 125 height 12
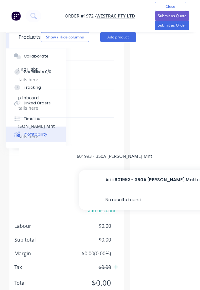
type input "601993 - 350A Anderson Mnt"
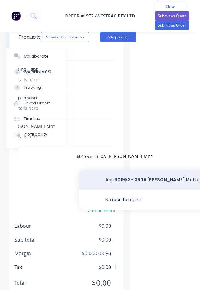
click at [125, 170] on button "Add 601993 - 350A Anderson Mnt to order" at bounding box center [172, 180] width 187 height 20
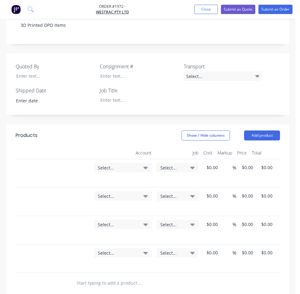
scroll to position [0, 172]
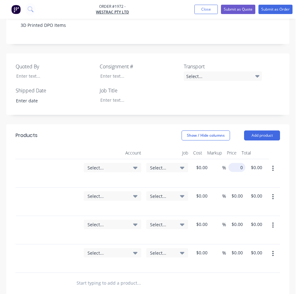
click at [237, 163] on input "0" at bounding box center [238, 167] width 14 height 9
type input "$47.62"
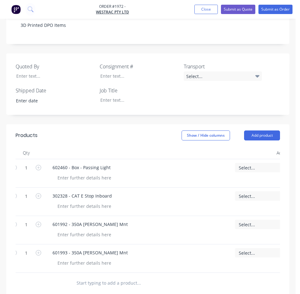
scroll to position [0, 0]
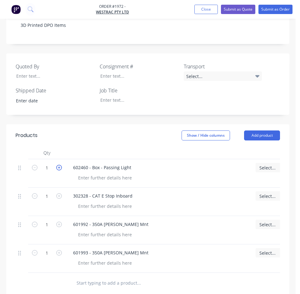
type input "$47.62"
click at [59, 165] on icon "button" at bounding box center [59, 168] width 6 height 6
type input "2"
type input "$95.24"
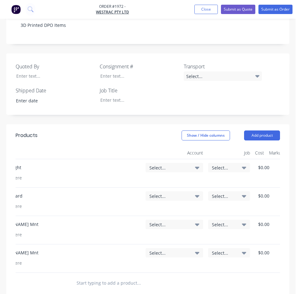
scroll to position [0, 177]
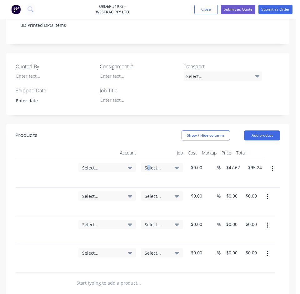
click at [148, 165] on span "Select..." at bounding box center [157, 168] width 24 height 7
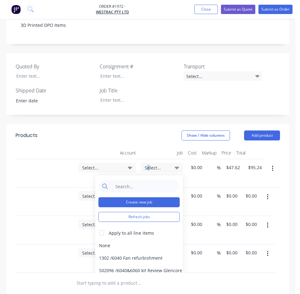
click at [137, 197] on button "Create new job" at bounding box center [138, 202] width 81 height 10
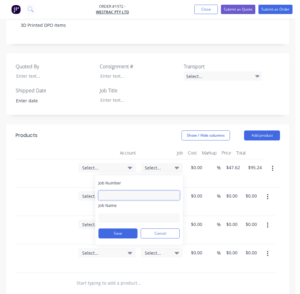
click at [133, 191] on input "Job Number" at bounding box center [138, 195] width 81 height 9
type input "1972"
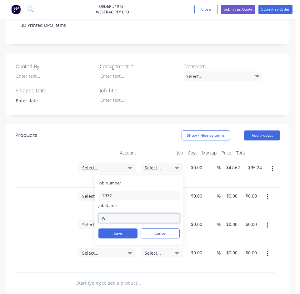
type input "W/Trac - 3D DPO Items"
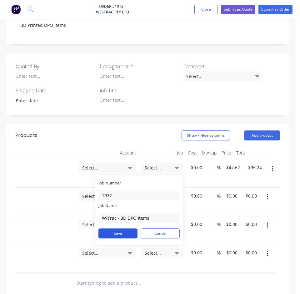
click at [121, 229] on button "Save" at bounding box center [117, 234] width 39 height 10
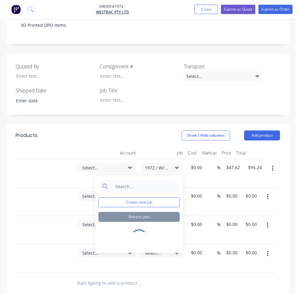
click at [118, 165] on span "Select..." at bounding box center [101, 168] width 39 height 7
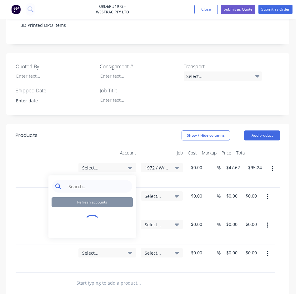
click at [118, 180] on input at bounding box center [97, 186] width 64 height 12
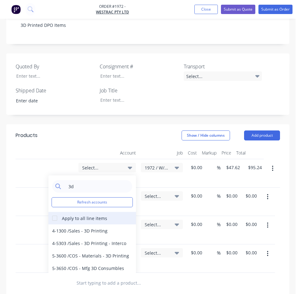
type input "3d"
click at [52, 212] on div at bounding box center [54, 218] width 12 height 12
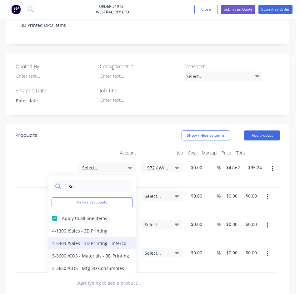
click at [63, 237] on div "4-5303 / Sales - 3D Printing - Interco" at bounding box center [91, 243] width 87 height 12
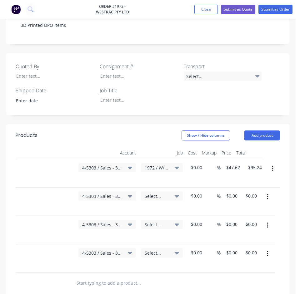
click at [164, 193] on span "Select..." at bounding box center [157, 196] width 24 height 7
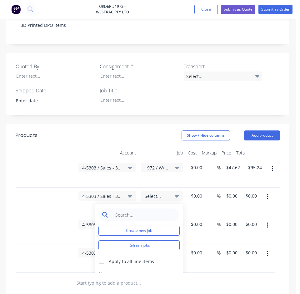
click at [154, 209] on input at bounding box center [144, 215] width 64 height 12
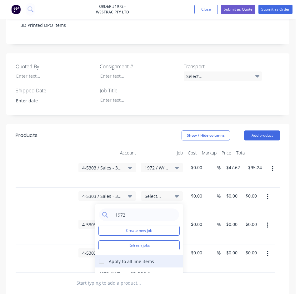
type input "1972"
click at [100, 248] on div at bounding box center [101, 261] width 12 height 12
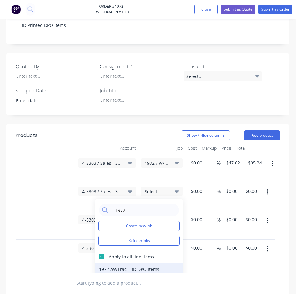
scroll to position [19, 177]
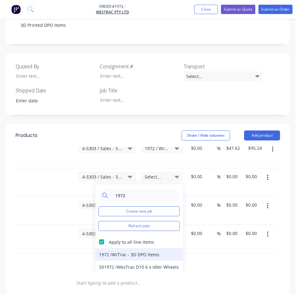
click at [117, 248] on div "1972 / W/Trac - 3D DPO Items" at bounding box center [138, 254] width 87 height 12
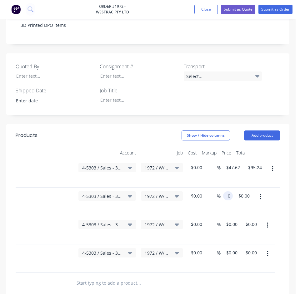
click at [232, 192] on input "0" at bounding box center [229, 196] width 7 height 9
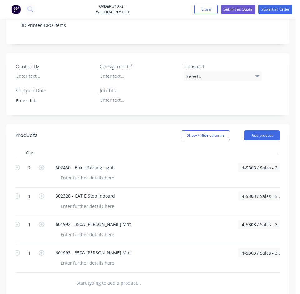
scroll to position [0, 15]
type input "$29.87"
click at [46, 193] on icon "button" at bounding box center [44, 196] width 6 height 6
type input "2"
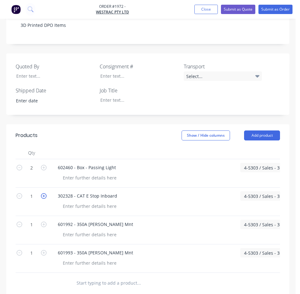
type input "$59.74"
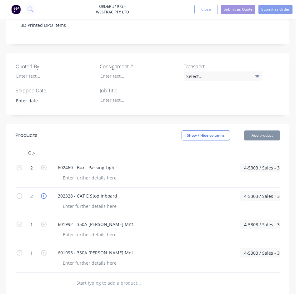
click at [46, 193] on icon "button" at bounding box center [44, 196] width 6 height 6
type input "3"
type input "$89.61"
click at [59, 248] on div "601993 - 350A Anderson Mnt" at bounding box center [143, 259] width 187 height 28
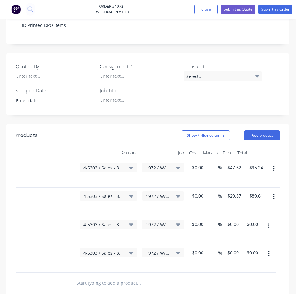
scroll to position [0, 177]
click at [229, 220] on input "0" at bounding box center [229, 224] width 7 height 9
type input "2"
type input "$15.00"
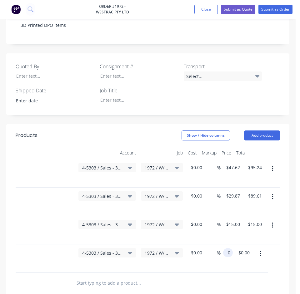
type input "$15.47"
type input "15.47"
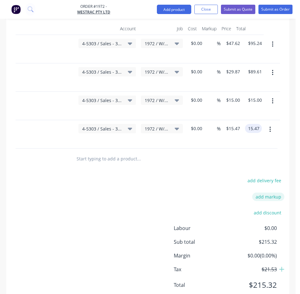
scroll to position [372, 0]
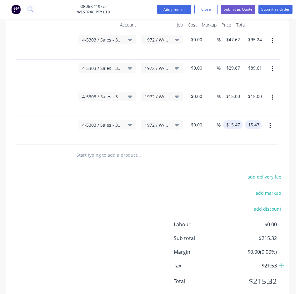
type input "15.47"
type input "$15.47"
click at [238, 120] on input "15.47" at bounding box center [234, 124] width 17 height 9
type input "$15.46"
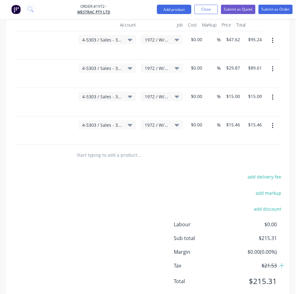
click at [200, 176] on div "add delivery fee add markup add discount Labour $0.00 Sub total $215.31 Margin …" at bounding box center [147, 233] width 273 height 121
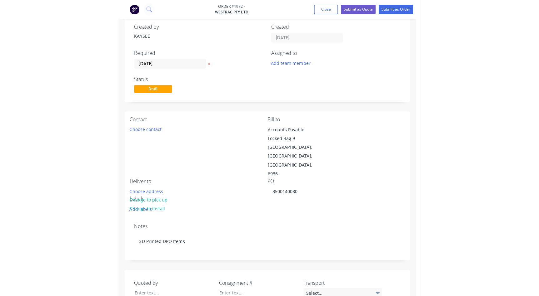
scroll to position [0, 0]
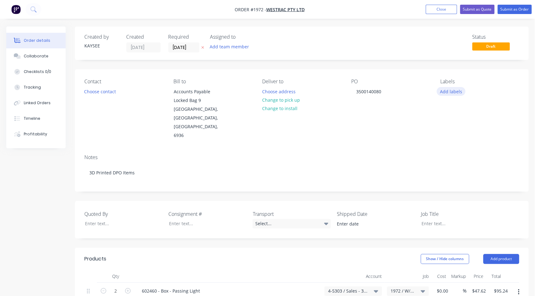
click at [426, 93] on button "Add labels" at bounding box center [450, 91] width 29 height 8
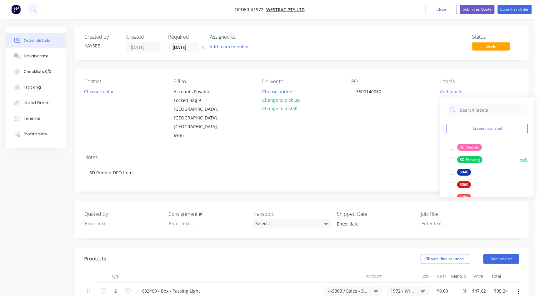
click at [426, 162] on div at bounding box center [451, 160] width 12 height 12
click at [426, 109] on input "text" at bounding box center [491, 107] width 65 height 12
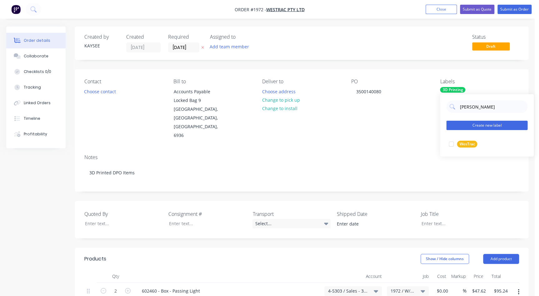
type input "westrac"
click at [426, 142] on div at bounding box center [451, 144] width 12 height 12
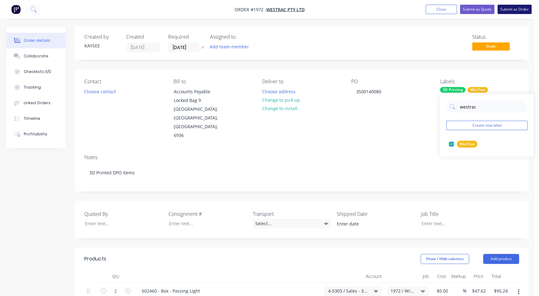
click at [426, 8] on button "Submit as Order" at bounding box center [514, 9] width 34 height 9
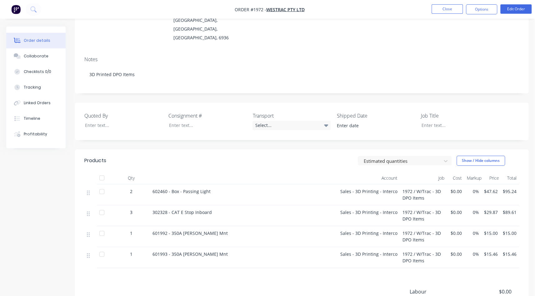
scroll to position [85, 0]
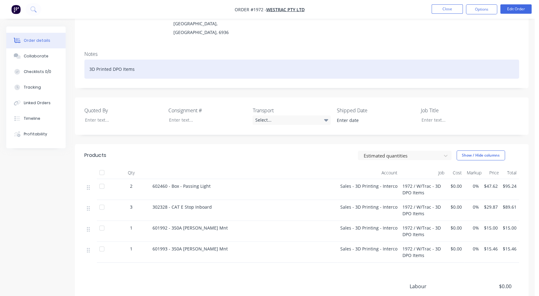
drag, startPoint x: 136, startPoint y: 63, endPoint x: 62, endPoint y: 47, distance: 75.5
click at [63, 47] on div "Order details Collaborate Checklists 0/0 Tracking Linked Orders Timeline Profit…" at bounding box center [267, 158] width 535 height 433
copy div "3D Printed DPO Items"
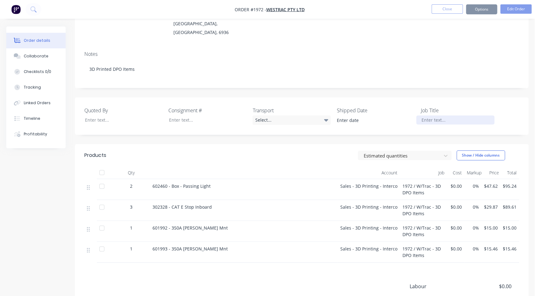
click at [426, 116] on div at bounding box center [455, 120] width 78 height 9
paste div
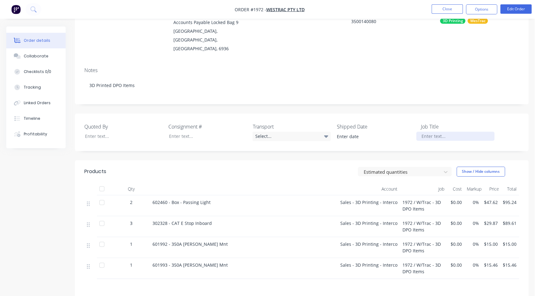
scroll to position [0, 0]
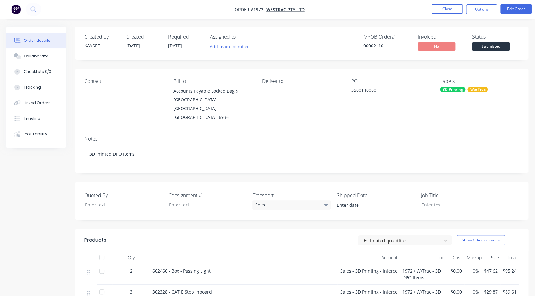
click at [93, 91] on div "Contact" at bounding box center [123, 99] width 79 height 43
click at [93, 95] on div "Contact" at bounding box center [123, 99] width 79 height 43
click at [426, 8] on button "Edit Order" at bounding box center [515, 8] width 31 height 9
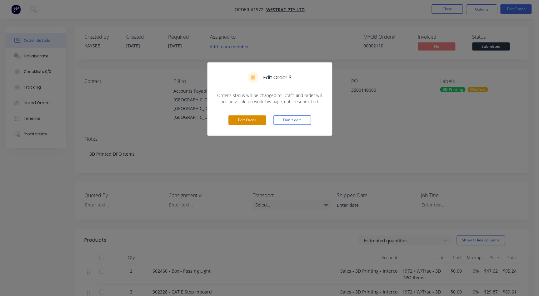
click at [246, 119] on button "Edit Order" at bounding box center [246, 120] width 37 height 9
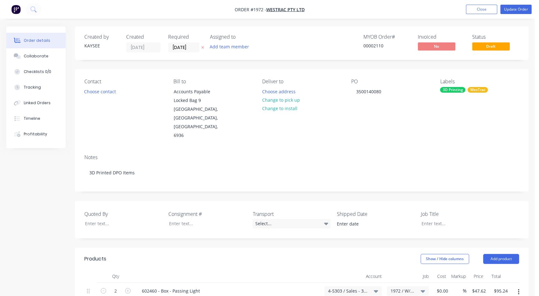
click at [97, 86] on div "Contact Choose contact" at bounding box center [123, 110] width 79 height 62
click at [97, 87] on button "Choose contact" at bounding box center [100, 91] width 38 height 8
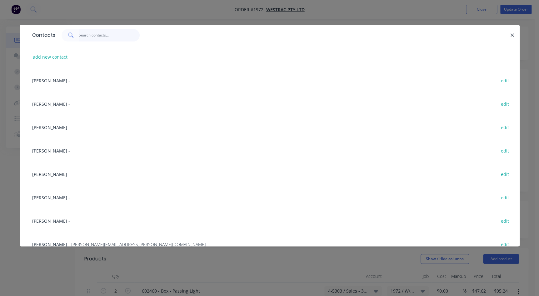
click at [95, 39] on input "text" at bounding box center [109, 35] width 61 height 12
type input "ER"
click at [54, 129] on span "Eric Patterson" at bounding box center [49, 128] width 35 height 6
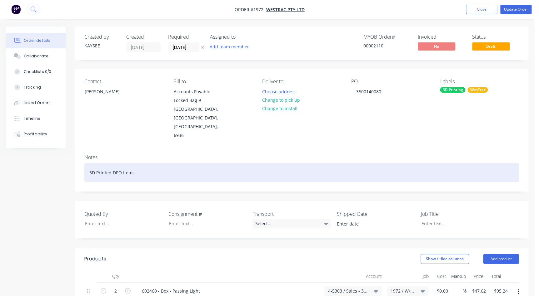
drag, startPoint x: 140, startPoint y: 158, endPoint x: 53, endPoint y: 144, distance: 87.6
click at [53, 144] on div "Order details Collaborate Checklists 0/0 Tracking Linked Orders Timeline Profit…" at bounding box center [267, 302] width 535 height 550
copy div "3D Printed DPO Items"
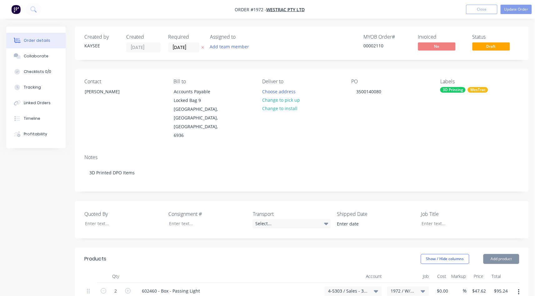
click at [426, 212] on div "Quoted By Consignment # Transport Select... Shipped Date Job Title" at bounding box center [301, 219] width 453 height 37
click at [426, 219] on div at bounding box center [455, 223] width 78 height 9
paste div
click at [426, 8] on button "Update Order" at bounding box center [515, 9] width 31 height 9
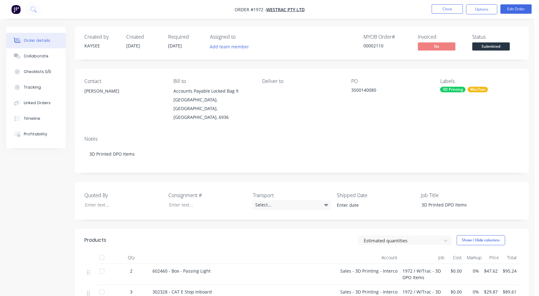
click at [426, 50] on span "Submitted" at bounding box center [490, 46] width 37 height 8
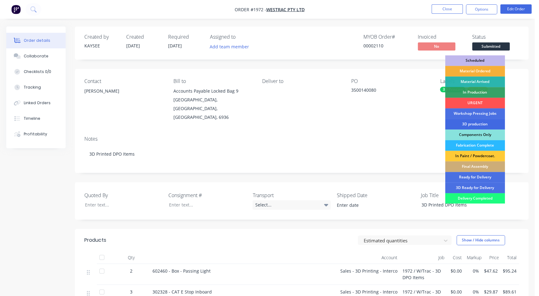
click at [426, 122] on div "3D production" at bounding box center [475, 124] width 60 height 11
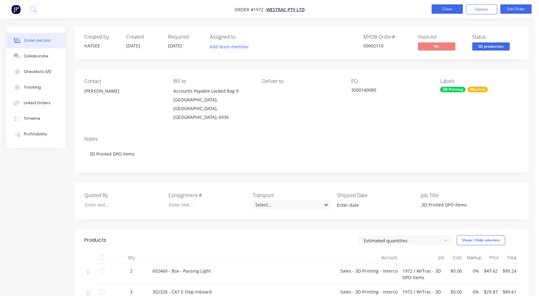
click at [426, 11] on button "Close" at bounding box center [446, 8] width 31 height 9
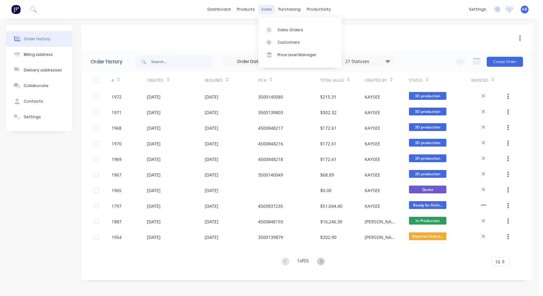
click at [266, 12] on div "sales" at bounding box center [266, 9] width 17 height 9
click at [274, 28] on div at bounding box center [270, 30] width 9 height 6
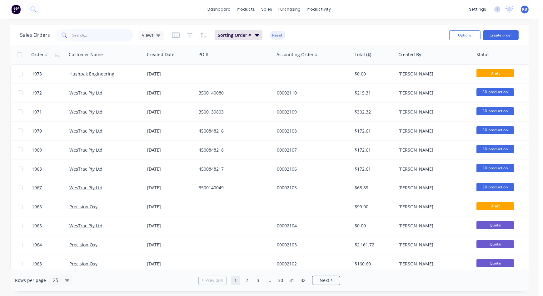
click at [116, 34] on input "text" at bounding box center [102, 35] width 61 height 12
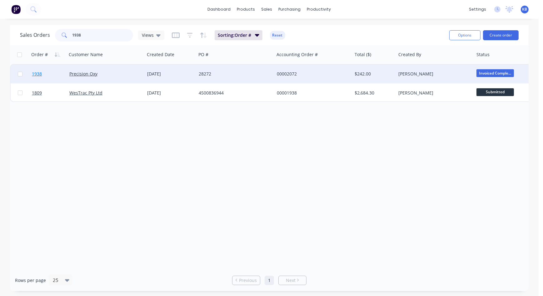
type input "1938"
click at [39, 77] on span "1938" at bounding box center [37, 74] width 10 height 6
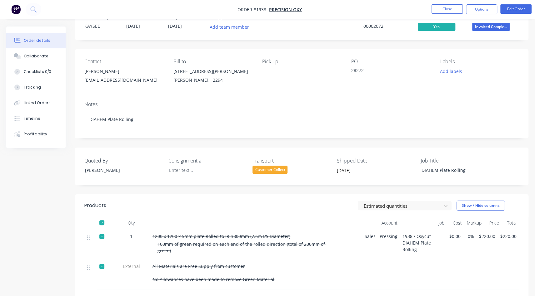
scroll to position [113, 0]
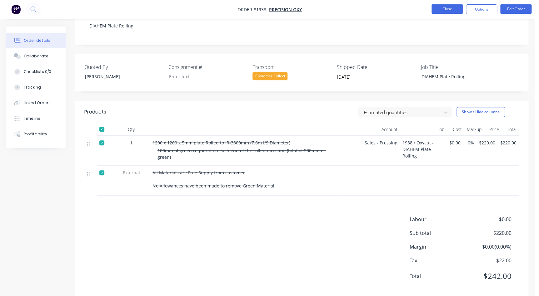
click at [426, 10] on button "Close" at bounding box center [446, 8] width 31 height 9
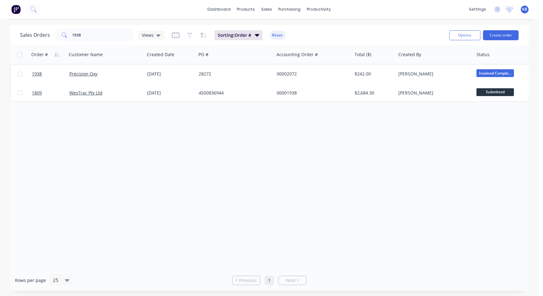
drag, startPoint x: 109, startPoint y: 27, endPoint x: 108, endPoint y: 30, distance: 3.2
click at [109, 29] on div "Sales Orders 1938 Views Sorting: Order # Reset" at bounding box center [232, 34] width 424 height 15
drag, startPoint x: 106, startPoint y: 35, endPoint x: 45, endPoint y: 26, distance: 61.9
click at [45, 26] on div "Sales Orders 1938 Views Sorting: Order # Reset Options Create order" at bounding box center [269, 35] width 519 height 20
paste input "3500139486"
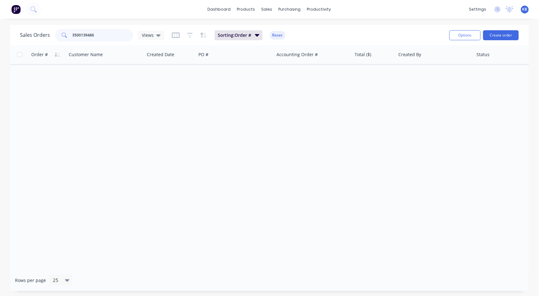
type input "3500139486"
click at [255, 229] on div "Order # Customer Name Created Date PO # Accounting Order # Total ($) Created By…" at bounding box center [269, 157] width 519 height 225
drag, startPoint x: 106, startPoint y: 37, endPoint x: 56, endPoint y: 35, distance: 49.7
click at [56, 35] on div "3500139486" at bounding box center [94, 35] width 78 height 12
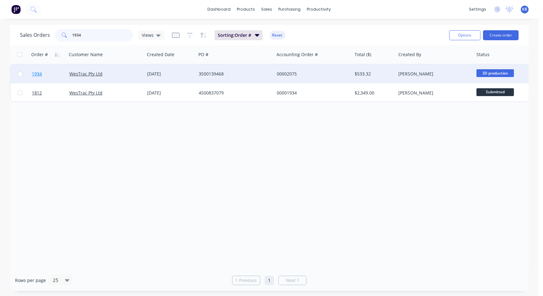
type input "1934"
click at [47, 72] on link "1934" at bounding box center [50, 74] width 37 height 19
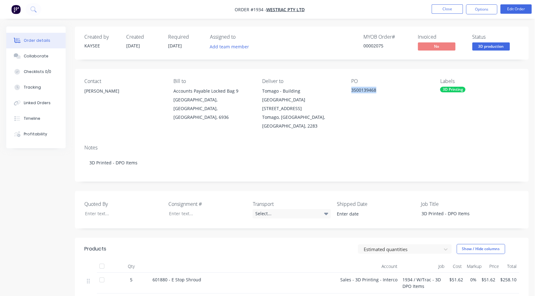
drag, startPoint x: 375, startPoint y: 91, endPoint x: 347, endPoint y: 88, distance: 27.9
click at [347, 88] on div "Contact Eric Patterson Bill to Accounts Payable Locked Bag 9 MIDLAND, Western A…" at bounding box center [301, 104] width 453 height 71
copy div "3500139468"
click at [426, 7] on button "Close" at bounding box center [446, 8] width 31 height 9
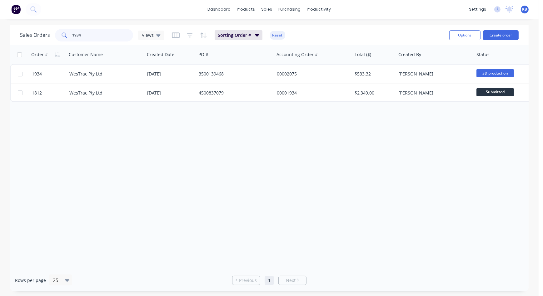
drag, startPoint x: 99, startPoint y: 31, endPoint x: 67, endPoint y: 31, distance: 32.5
click at [67, 31] on div "1934" at bounding box center [94, 35] width 78 height 12
paste input "3500138187"
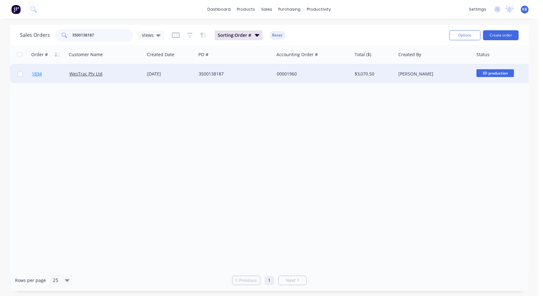
type input "3500138187"
click at [41, 75] on span "1834" at bounding box center [37, 74] width 10 height 6
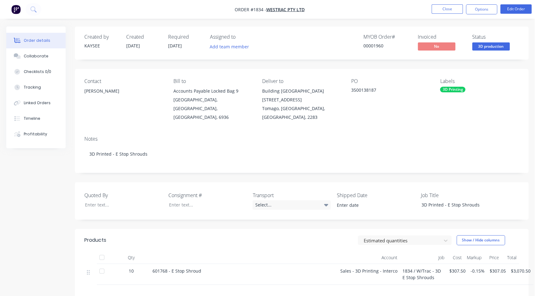
click at [416, 131] on div "Notes 3D Printed - E Stop Shrouds" at bounding box center [301, 152] width 453 height 42
click at [39, 55] on div "Collaborate" at bounding box center [36, 56] width 25 height 6
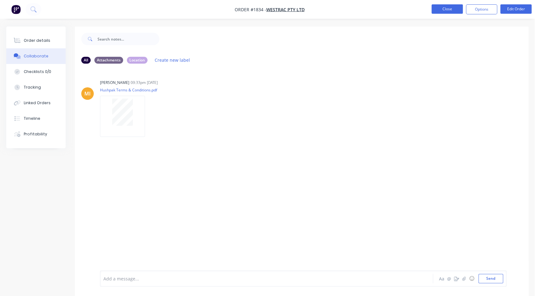
click at [426, 12] on button "Close" at bounding box center [446, 8] width 31 height 9
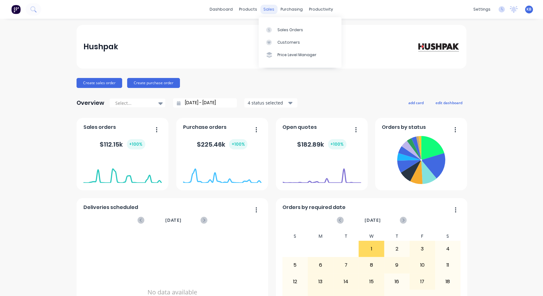
click at [269, 11] on div "sales" at bounding box center [269, 9] width 17 height 9
click at [273, 34] on link "Sales Orders" at bounding box center [300, 29] width 83 height 12
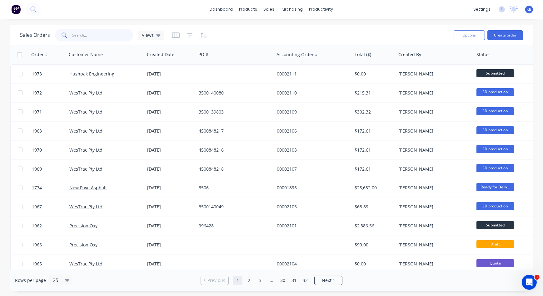
click at [75, 31] on input "text" at bounding box center [102, 35] width 61 height 12
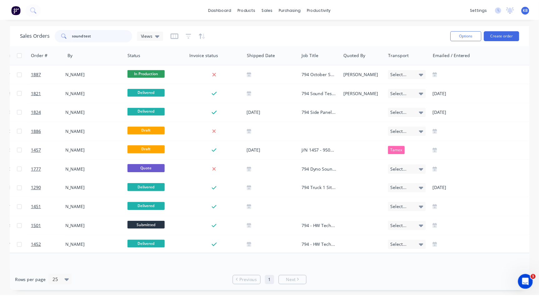
scroll to position [0, 350]
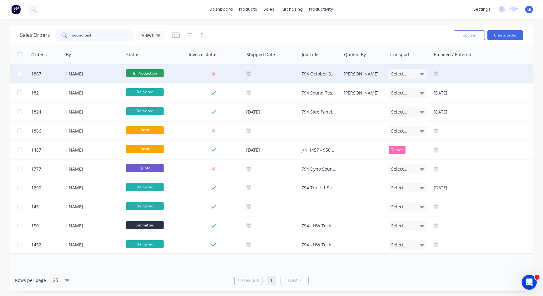
type input "sound test"
click at [287, 76] on div at bounding box center [272, 74] width 50 height 5
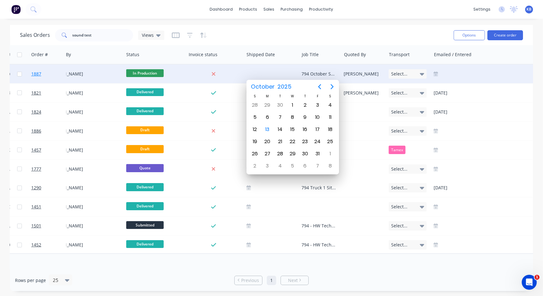
click at [35, 79] on link "1887" at bounding box center [49, 74] width 37 height 19
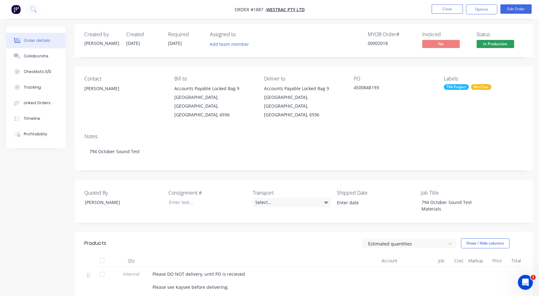
scroll to position [86, 0]
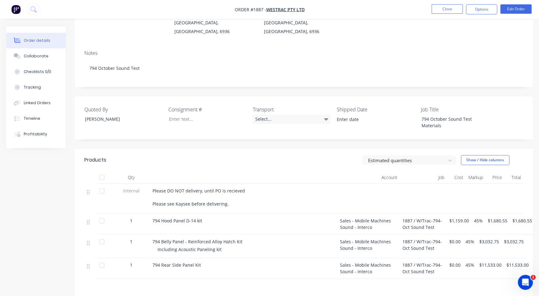
click at [101, 185] on div at bounding box center [102, 191] width 12 height 12
click at [87, 190] on icon at bounding box center [88, 192] width 3 height 5
click at [510, 12] on button "Edit Order" at bounding box center [515, 8] width 31 height 9
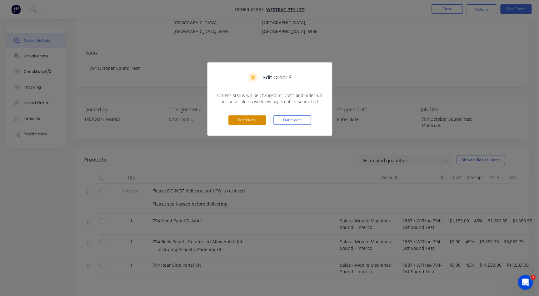
click at [252, 124] on button "Edit Order" at bounding box center [246, 120] width 37 height 9
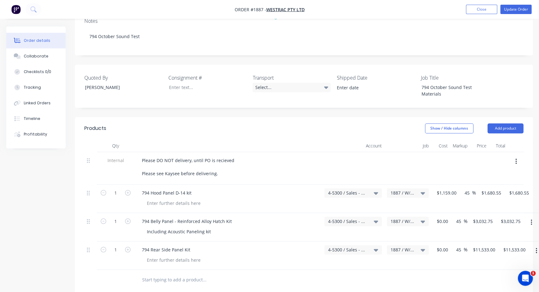
scroll to position [142, 0]
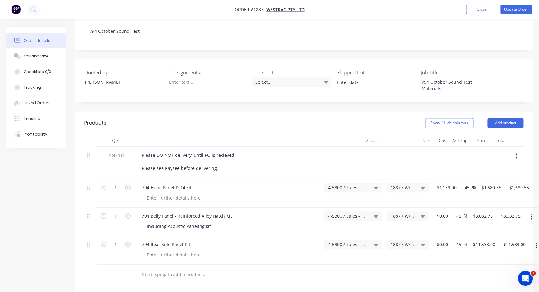
click at [517, 151] on button "button" at bounding box center [516, 156] width 15 height 11
click at [484, 181] on div "Delete" at bounding box center [494, 185] width 48 height 9
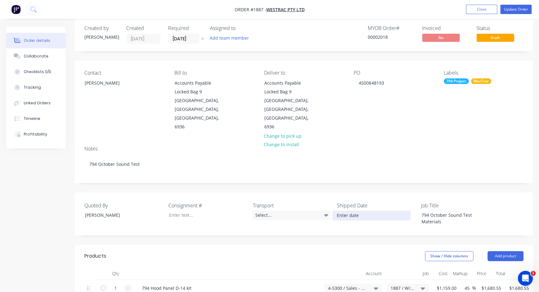
scroll to position [0, 0]
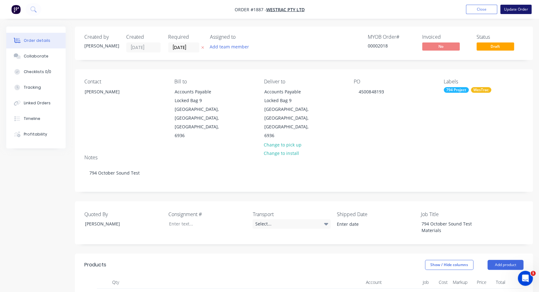
click at [514, 11] on button "Update Order" at bounding box center [515, 9] width 31 height 9
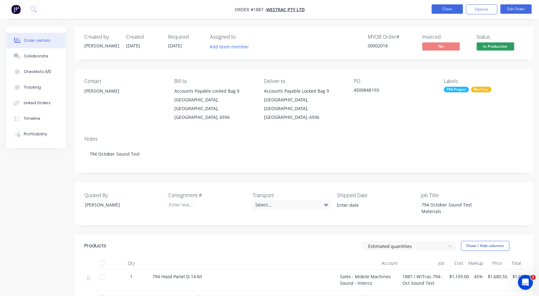
click at [438, 12] on button "Close" at bounding box center [446, 8] width 31 height 9
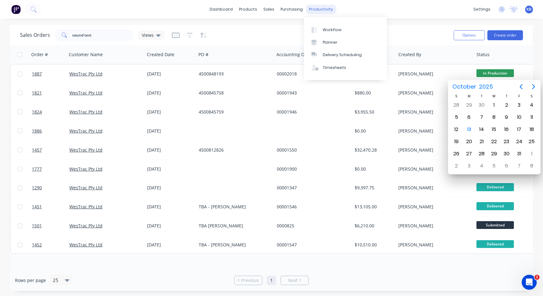
click at [318, 12] on div "productivity" at bounding box center [321, 9] width 30 height 9
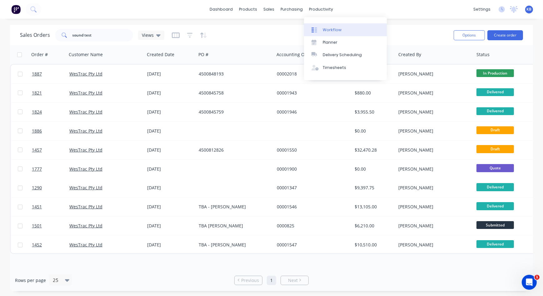
click at [333, 30] on div "Workflow" at bounding box center [332, 30] width 19 height 6
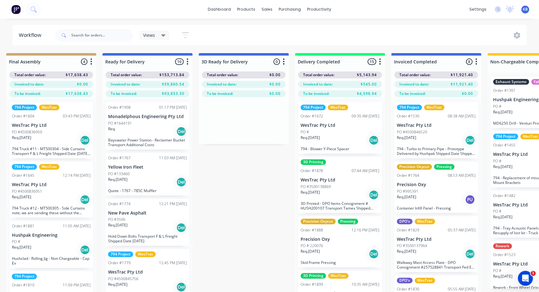
scroll to position [0, 1065]
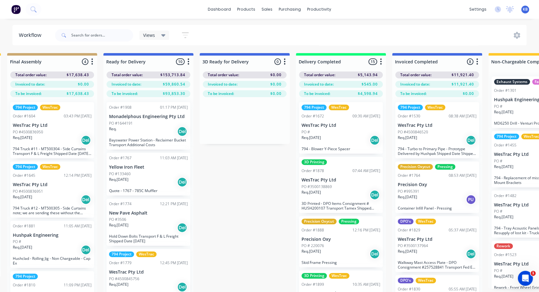
click at [142, 141] on p "Bayswater Power Station - Reclaimer Bucket Transport Additional Costs" at bounding box center [148, 142] width 79 height 9
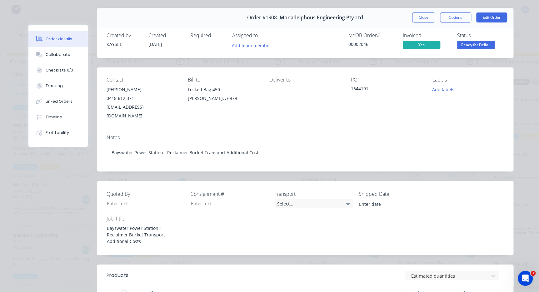
scroll to position [0, 0]
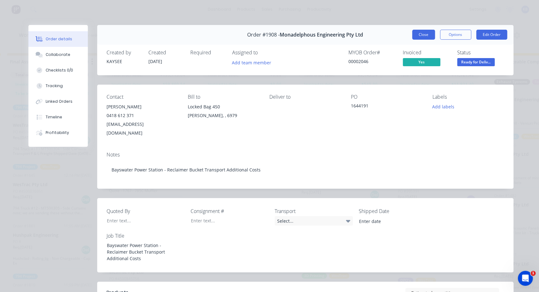
click at [419, 34] on button "Close" at bounding box center [423, 35] width 23 height 10
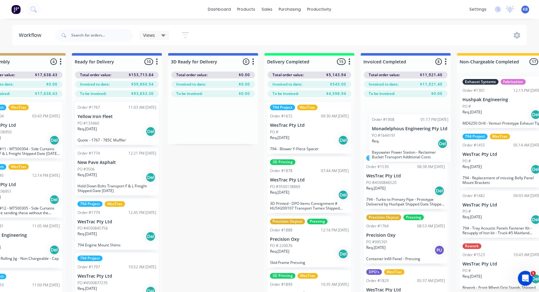
scroll to position [0, 1099]
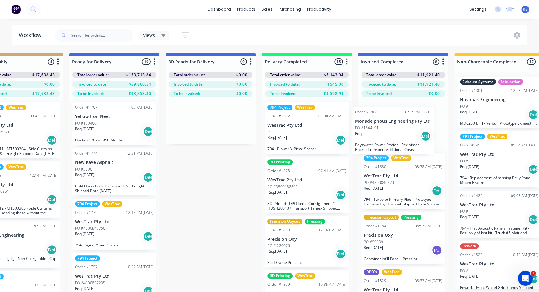
drag, startPoint x: 156, startPoint y: 122, endPoint x: 409, endPoint y: 128, distance: 253.1
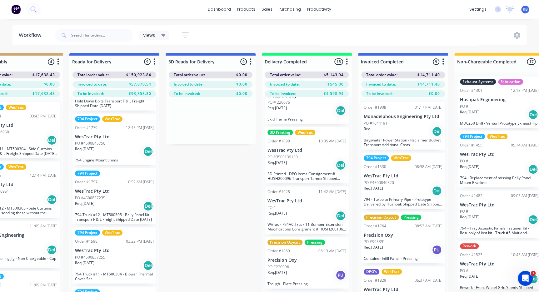
scroll to position [199, 0]
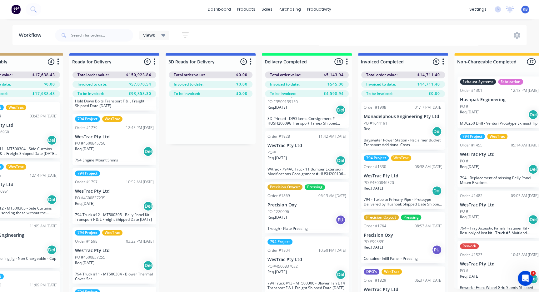
click at [312, 162] on div "Req. 29/09/25 Del" at bounding box center [306, 160] width 79 height 11
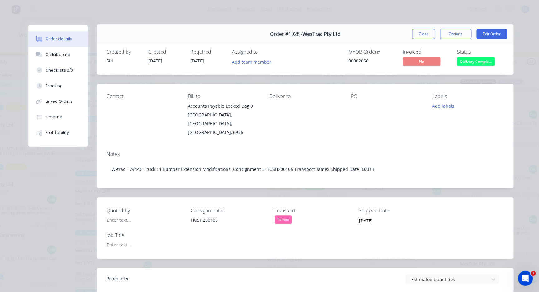
scroll to position [0, 0]
click at [421, 37] on button "Close" at bounding box center [423, 35] width 23 height 10
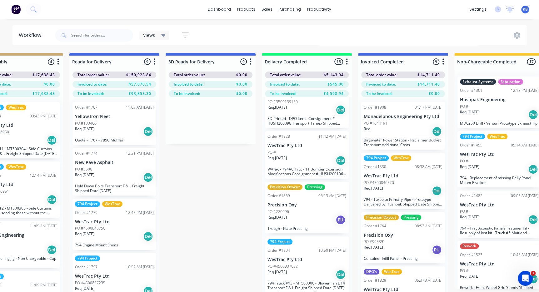
click at [111, 135] on div "Req. 12/08/25 Del" at bounding box center [114, 131] width 79 height 11
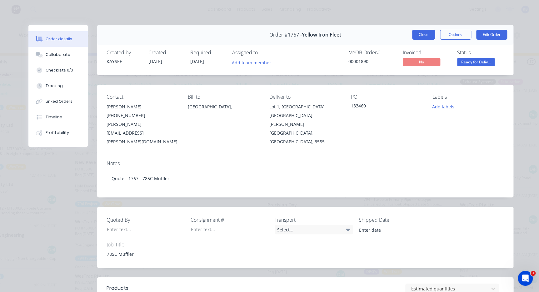
click at [414, 38] on button "Close" at bounding box center [423, 35] width 23 height 10
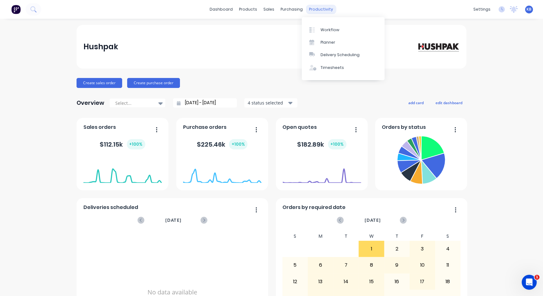
click at [306, 10] on div "productivity" at bounding box center [321, 9] width 30 height 9
click at [328, 68] on div "Timesheets" at bounding box center [332, 68] width 23 height 6
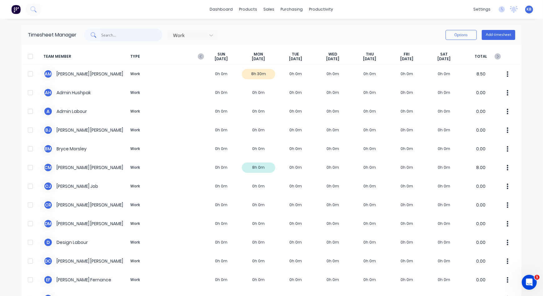
click at [137, 36] on input "text" at bounding box center [132, 35] width 61 height 12
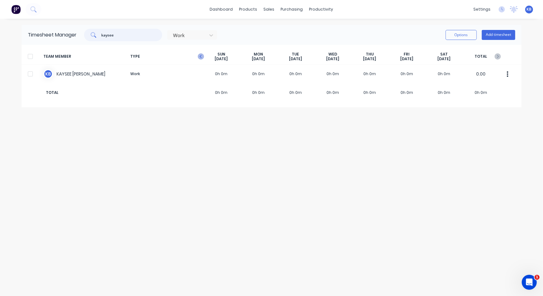
type input "kaysee"
click at [199, 56] on icon "button" at bounding box center [201, 56] width 6 height 6
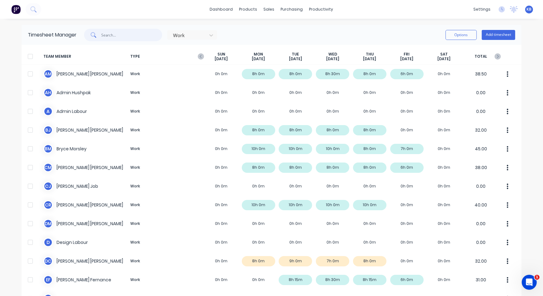
click at [143, 33] on input "text" at bounding box center [132, 35] width 61 height 12
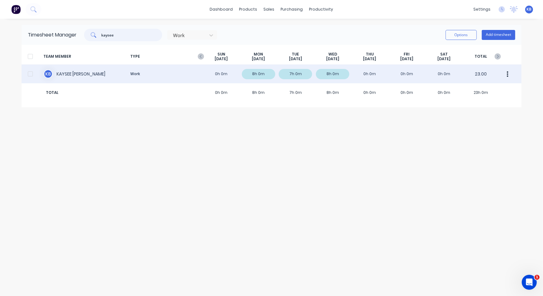
type input "kaysee"
click at [115, 72] on div "K B KAYSEE BROWNE Work 0h 0m 8h 0m 7h 0m 8h 0m 0h 0m 0h 0m 0h 0m 23.00" at bounding box center [272, 74] width 500 height 19
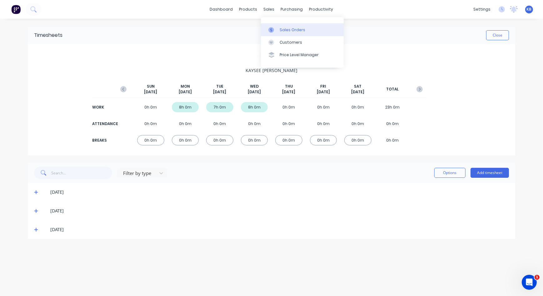
click at [296, 34] on link "Sales Orders" at bounding box center [302, 29] width 83 height 12
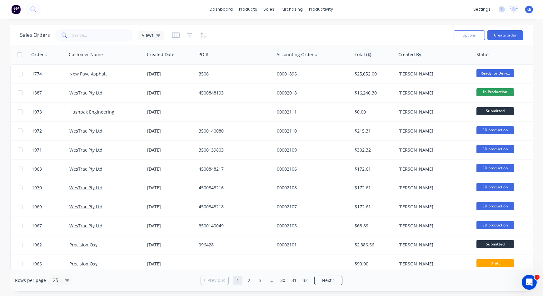
drag, startPoint x: 74, startPoint y: 22, endPoint x: 76, endPoint y: 28, distance: 6.4
click at [75, 26] on div "dashboard products sales purchasing productivity dashboard products Product Cat…" at bounding box center [271, 148] width 543 height 296
click at [78, 33] on input "text" at bounding box center [102, 35] width 61 height 12
paste input "4500844817"
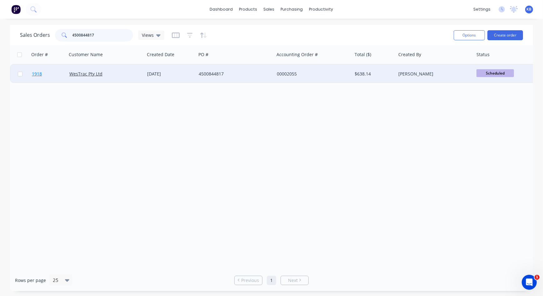
type input "4500844817"
click at [44, 76] on link "1918" at bounding box center [50, 74] width 37 height 19
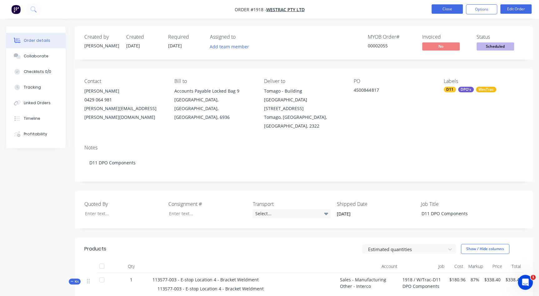
click at [457, 11] on button "Close" at bounding box center [446, 8] width 31 height 9
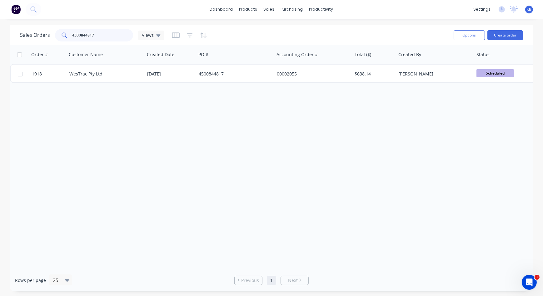
drag, startPoint x: 119, startPoint y: 28, endPoint x: 113, endPoint y: 31, distance: 6.6
click at [113, 31] on input "4500844817" at bounding box center [102, 35] width 61 height 12
drag, startPoint x: 113, startPoint y: 31, endPoint x: 43, endPoint y: 29, distance: 70.0
click at [43, 29] on div "Sales Orders 4500844817 Views" at bounding box center [92, 35] width 144 height 12
paste input "385"
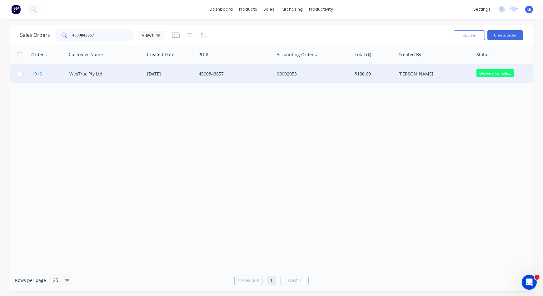
type input "4500843857"
click at [44, 78] on link "1916" at bounding box center [50, 74] width 37 height 19
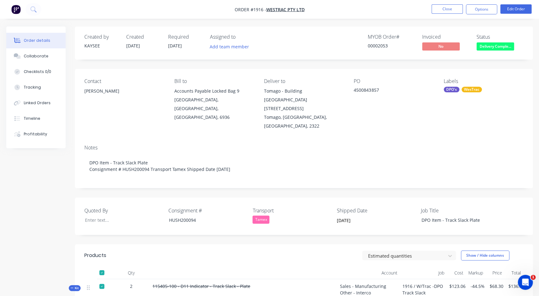
click at [459, 14] on li "Close" at bounding box center [446, 9] width 31 height 10
click at [452, 11] on button "Close" at bounding box center [446, 8] width 31 height 9
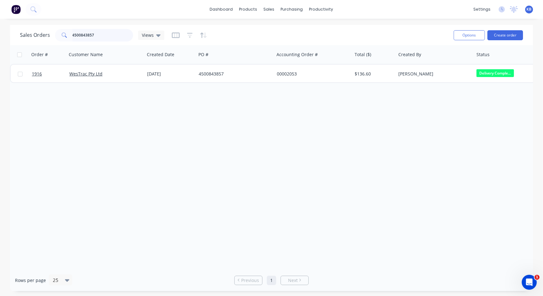
click at [45, 35] on div "Sales Orders 4500843857 Views" at bounding box center [92, 35] width 144 height 12
paste input "3500139313"
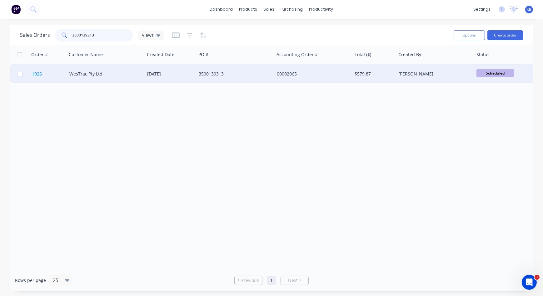
type input "3500139313"
click at [40, 77] on link "1926" at bounding box center [50, 74] width 37 height 19
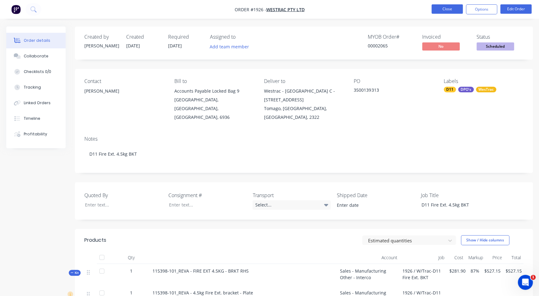
click at [435, 9] on button "Close" at bounding box center [446, 8] width 31 height 9
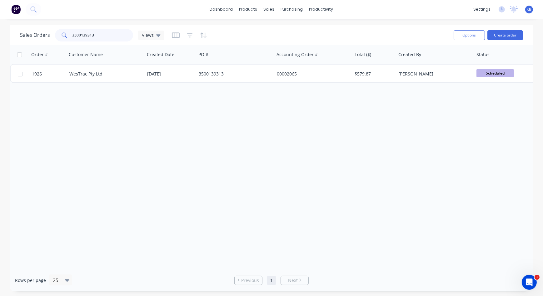
drag, startPoint x: 98, startPoint y: 37, endPoint x: 9, endPoint y: 23, distance: 89.8
click at [9, 23] on div "dashboard products sales purchasing productivity dashboard products Product Cat…" at bounding box center [271, 148] width 543 height 296
paste input "450084546"
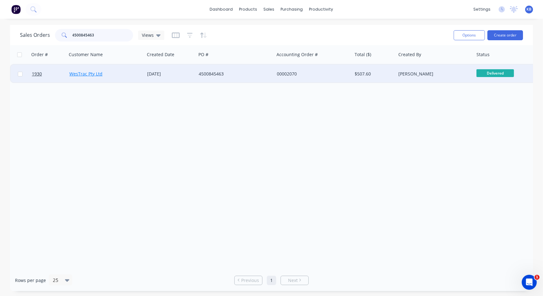
type input "4500845463"
click at [76, 74] on link "WesTrac Pty Ltd" at bounding box center [85, 74] width 33 height 6
click at [41, 74] on span "1930" at bounding box center [37, 74] width 10 height 6
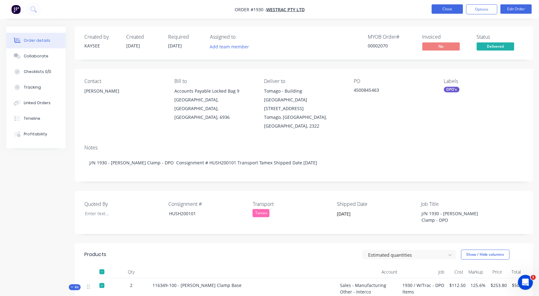
click at [441, 13] on button "Close" at bounding box center [446, 8] width 31 height 9
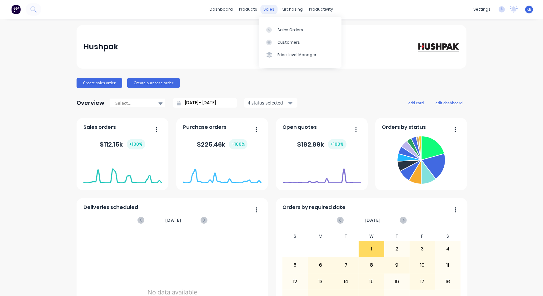
click at [268, 12] on div "sales" at bounding box center [269, 9] width 17 height 9
click at [272, 26] on link "Sales Orders" at bounding box center [300, 29] width 83 height 12
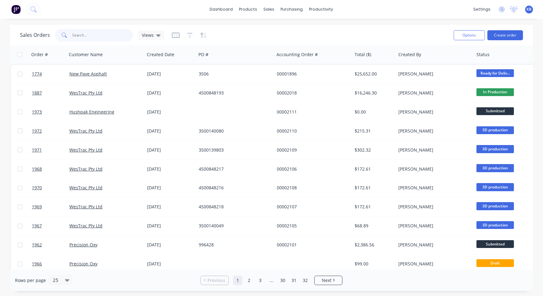
click at [110, 36] on input "text" at bounding box center [102, 35] width 61 height 12
paste input "4500843857"
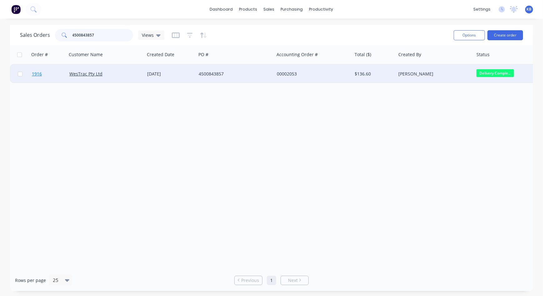
type input "4500843857"
click at [38, 73] on span "1916" at bounding box center [37, 74] width 10 height 6
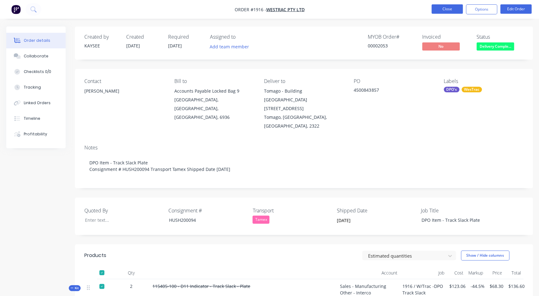
click at [451, 9] on button "Close" at bounding box center [446, 8] width 31 height 9
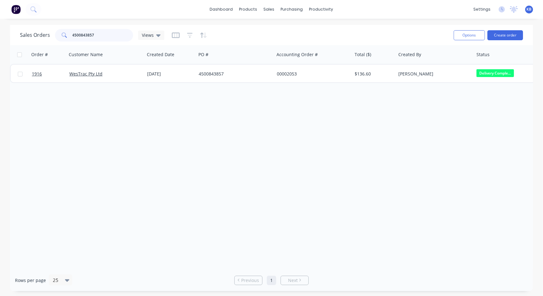
drag, startPoint x: 115, startPoint y: 37, endPoint x: 32, endPoint y: 36, distance: 82.5
click at [33, 37] on div "Sales Orders 4500843857 Views" at bounding box center [92, 35] width 144 height 12
paste input "4818"
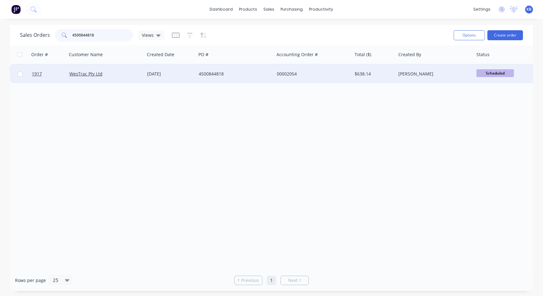
type input "4500844818"
click at [30, 72] on div at bounding box center [47, 74] width 37 height 19
